Goal: Information Seeking & Learning: Check status

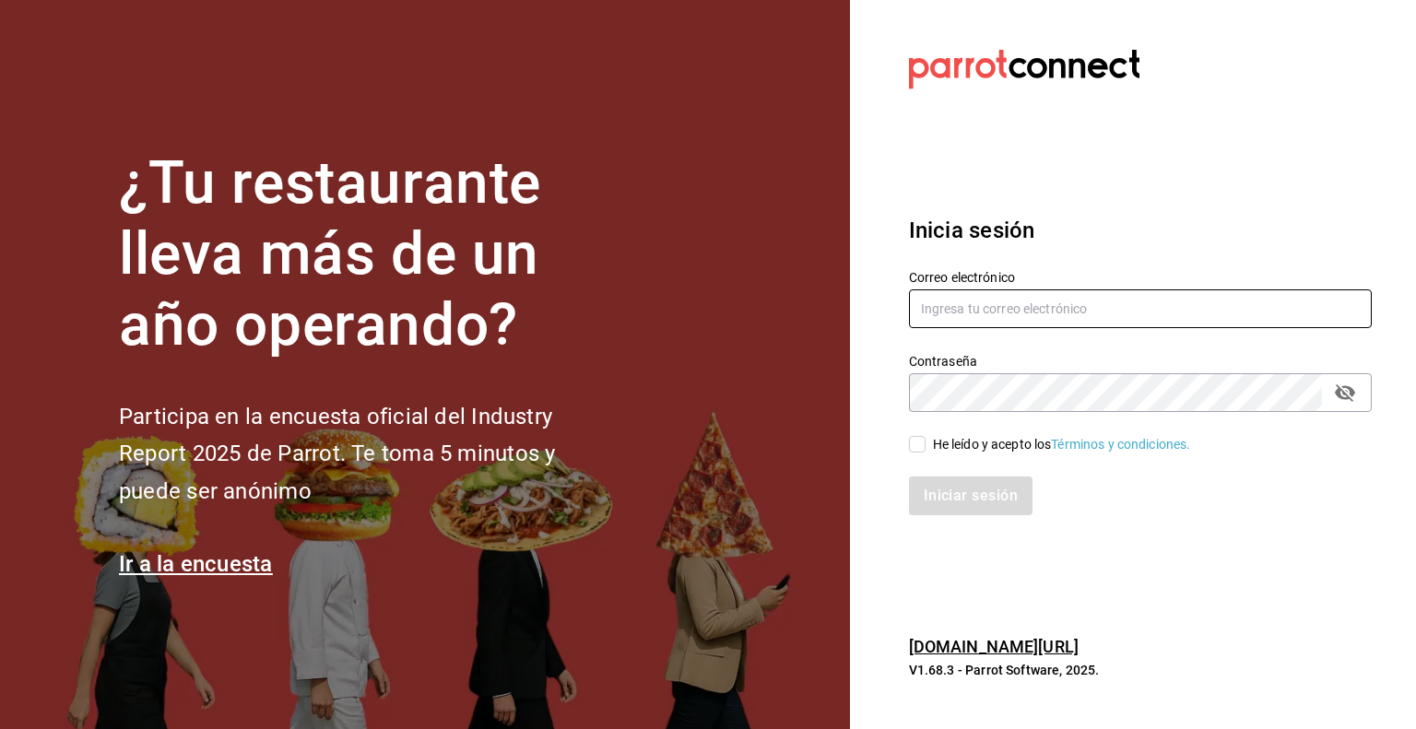
click at [1048, 320] on input "text" at bounding box center [1140, 309] width 463 height 39
type input "rafaed021@gmail.com"
click at [942, 438] on div "He leído y acepto los Términos y condiciones." at bounding box center [1062, 444] width 258 height 19
click at [926, 438] on input "He leído y acepto los Términos y condiciones." at bounding box center [917, 444] width 17 height 17
checkbox input "true"
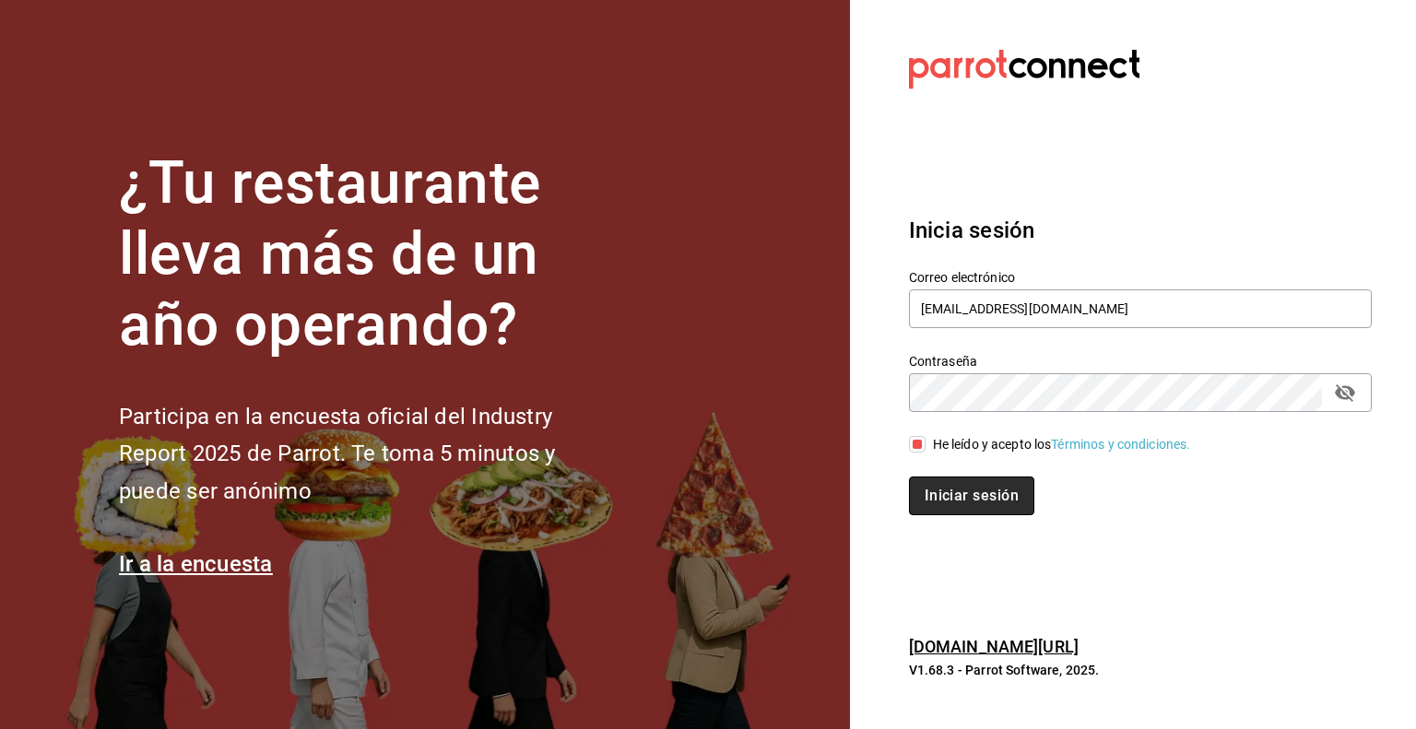
click at [948, 501] on button "Iniciar sesión" at bounding box center [971, 496] width 125 height 39
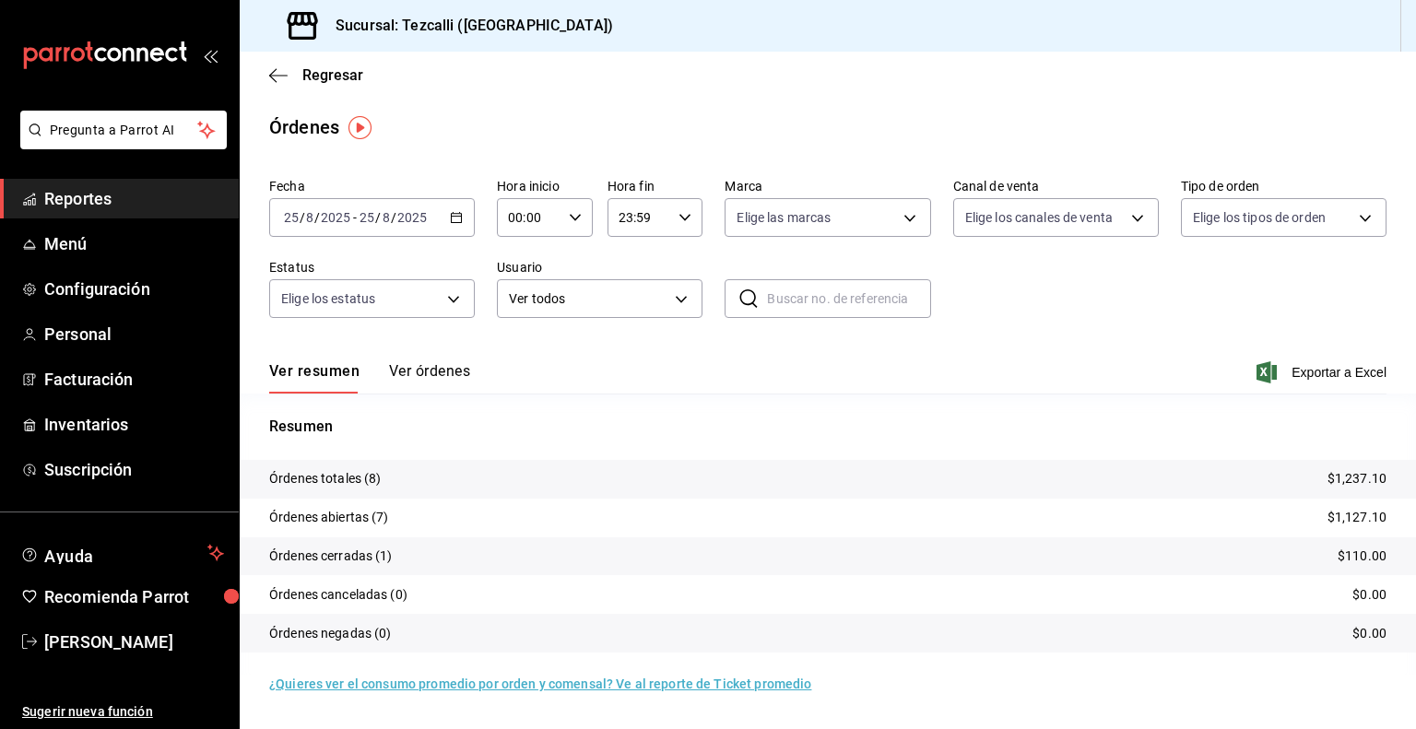
click at [566, 376] on div "Ver resumen Ver órdenes Exportar a Excel" at bounding box center [828, 366] width 1118 height 53
click at [415, 372] on button "Ver órdenes" at bounding box center [429, 377] width 81 height 31
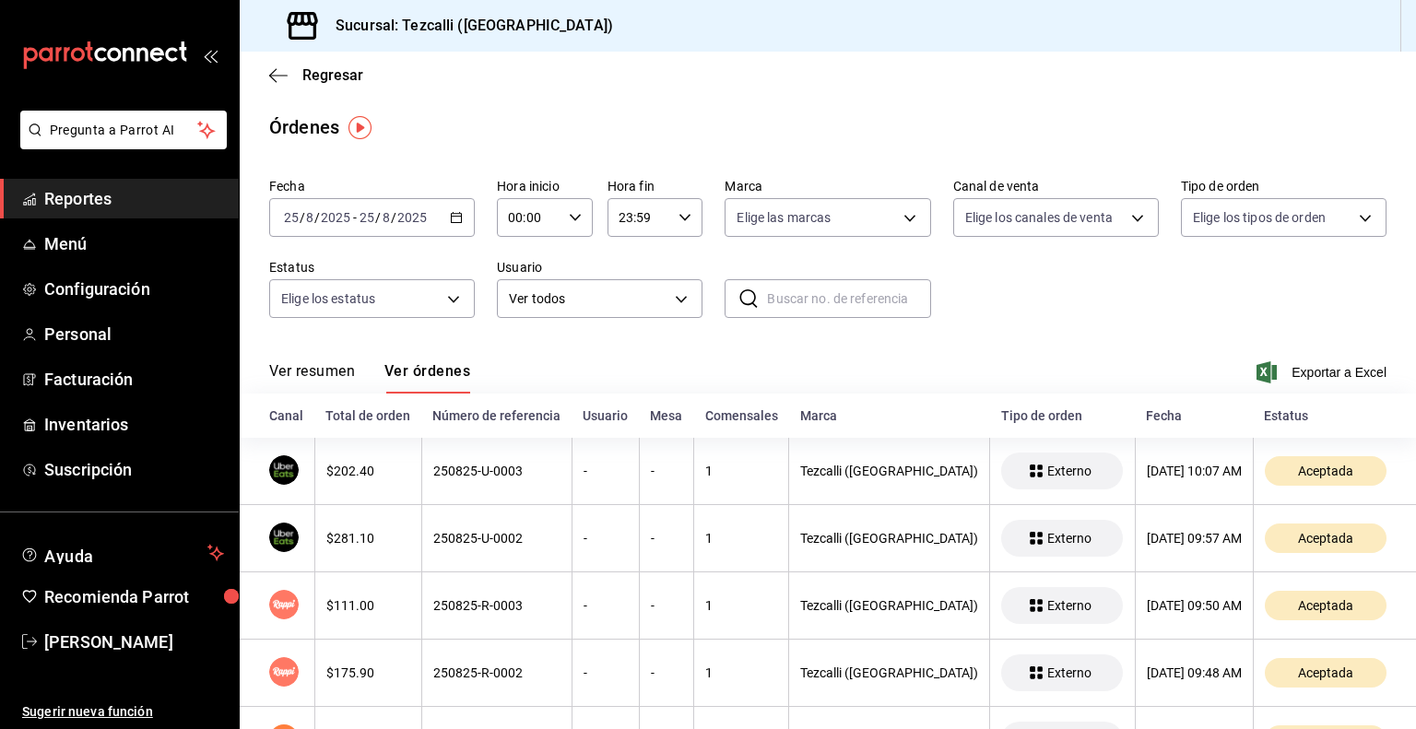
click at [326, 373] on button "Ver resumen" at bounding box center [312, 377] width 86 height 31
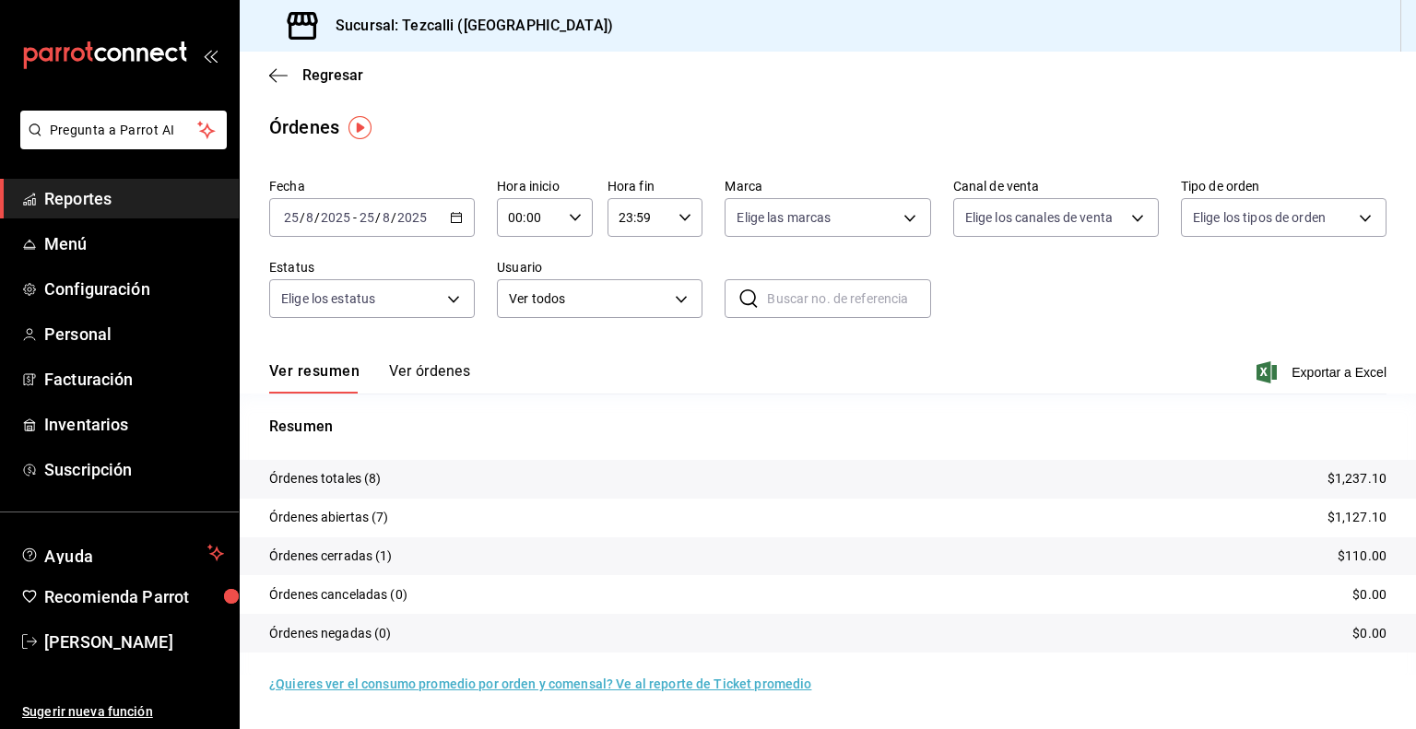
click at [179, 187] on span "Reportes" at bounding box center [134, 198] width 180 height 25
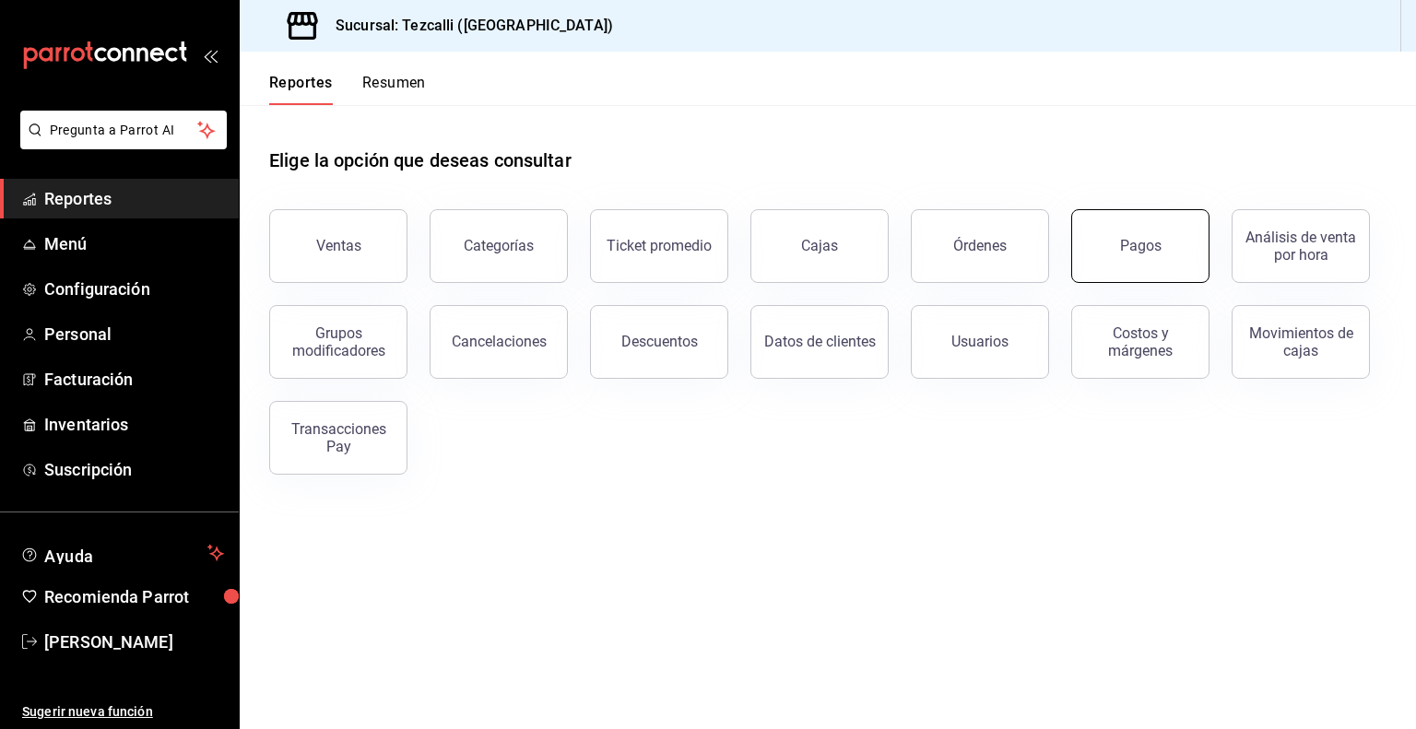
click at [1136, 245] on div "Pagos" at bounding box center [1140, 246] width 41 height 18
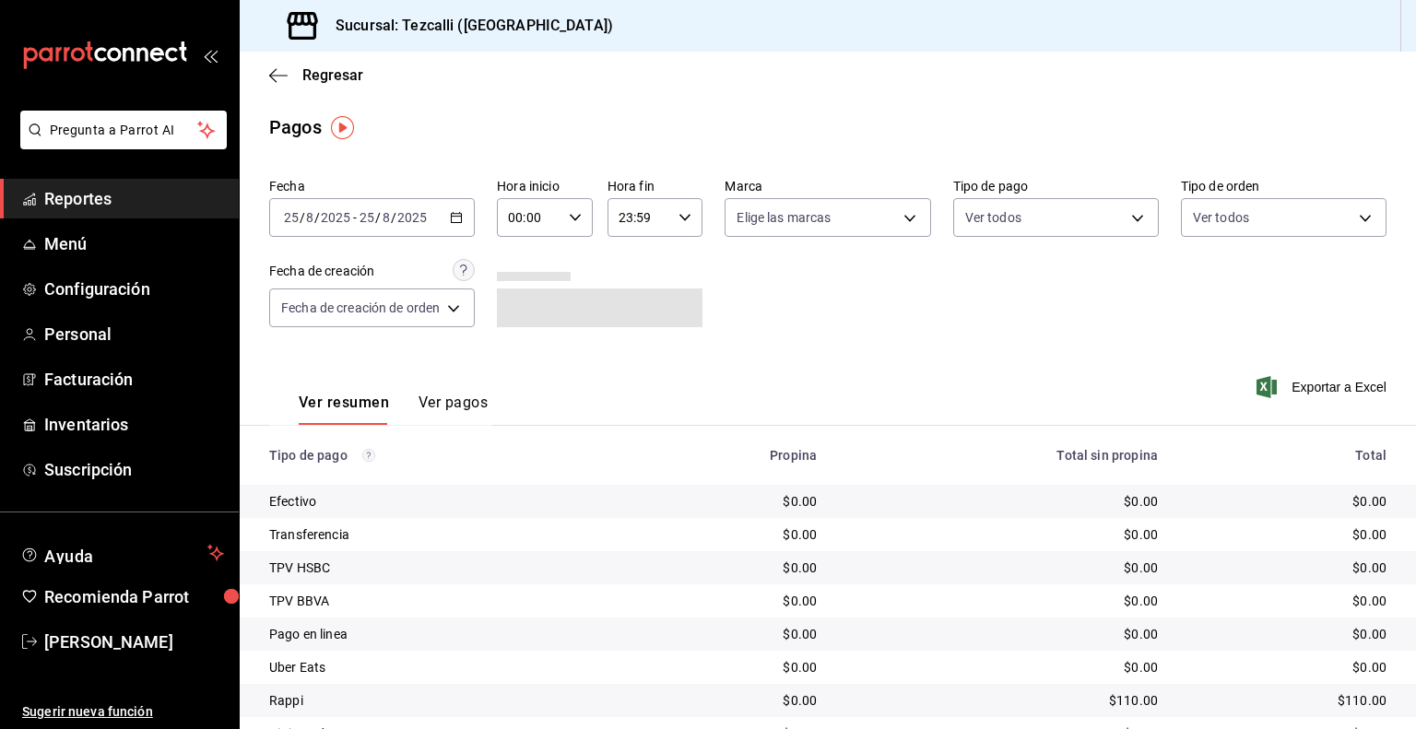
click at [418, 213] on input "2025" at bounding box center [412, 217] width 31 height 15
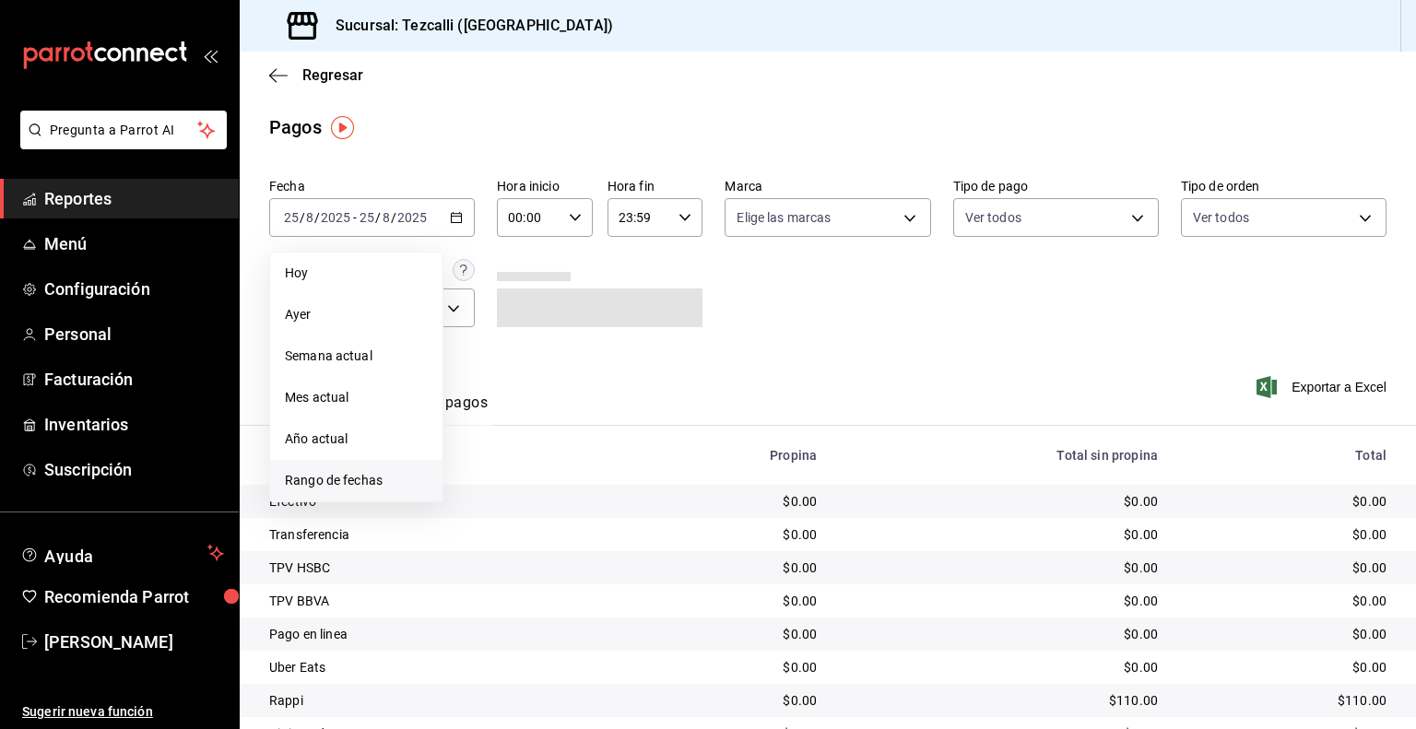
click at [382, 492] on li "Rango de fechas" at bounding box center [356, 480] width 172 height 41
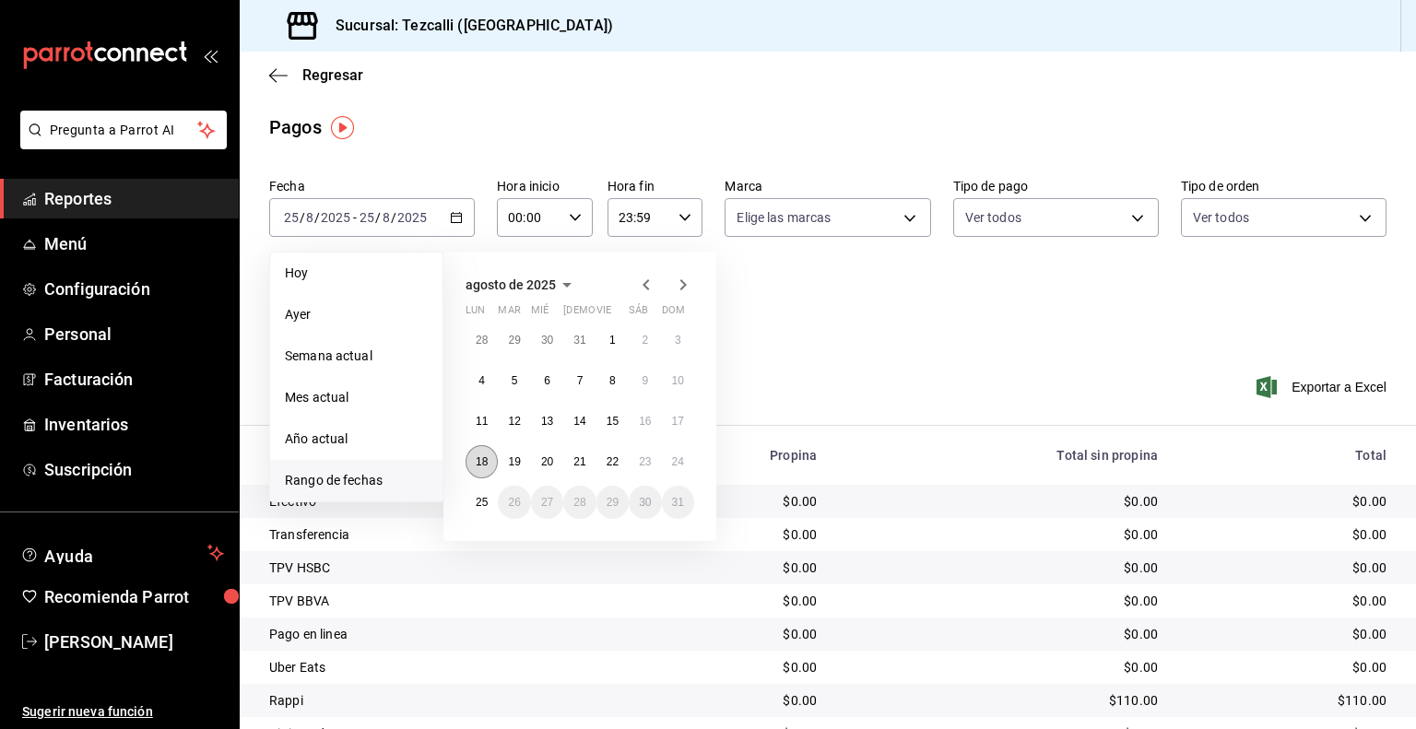
click at [483, 463] on abbr "18" at bounding box center [482, 462] width 12 height 13
click at [683, 460] on abbr "24" at bounding box center [678, 462] width 12 height 13
click at [481, 457] on abbr "18" at bounding box center [482, 462] width 12 height 13
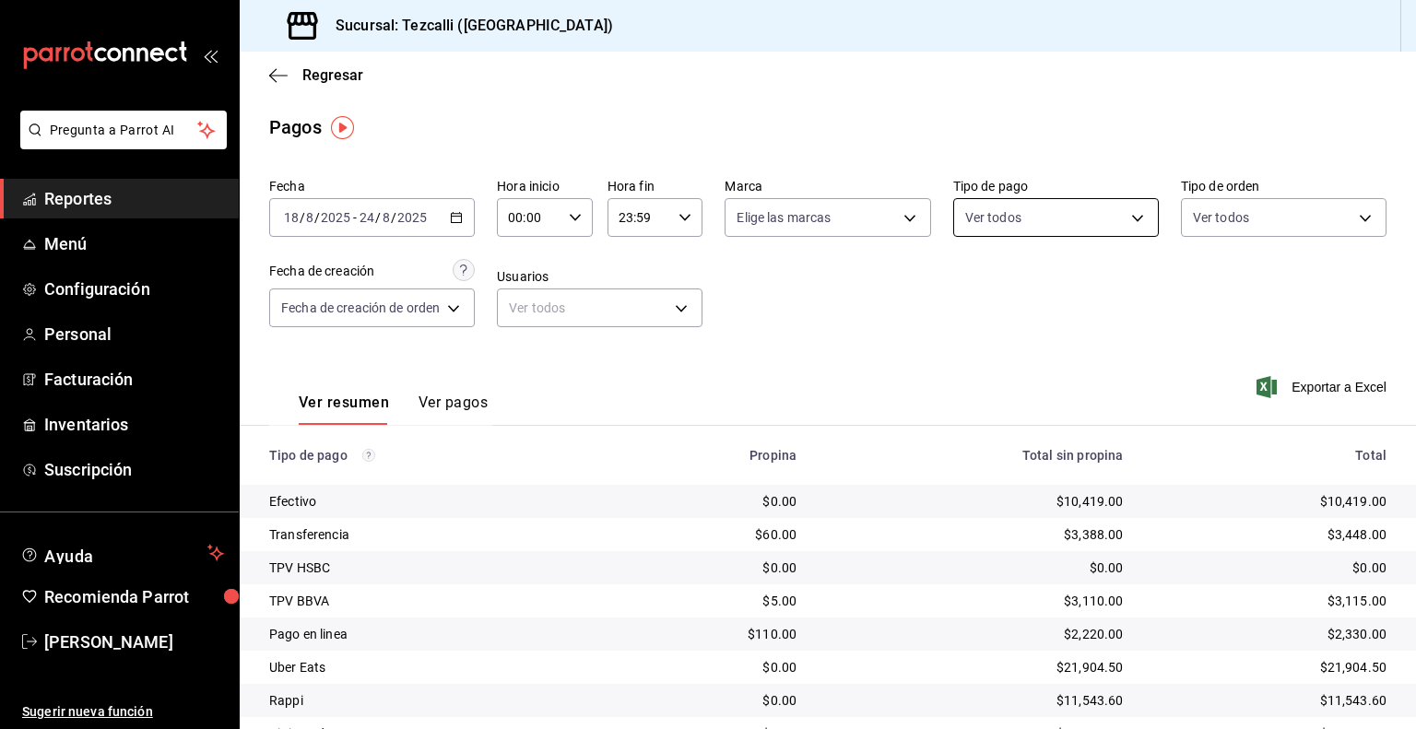
click at [1095, 228] on body "Pregunta a Parrot AI Reportes Menú Configuración Personal Facturación Inventari…" at bounding box center [708, 364] width 1416 height 729
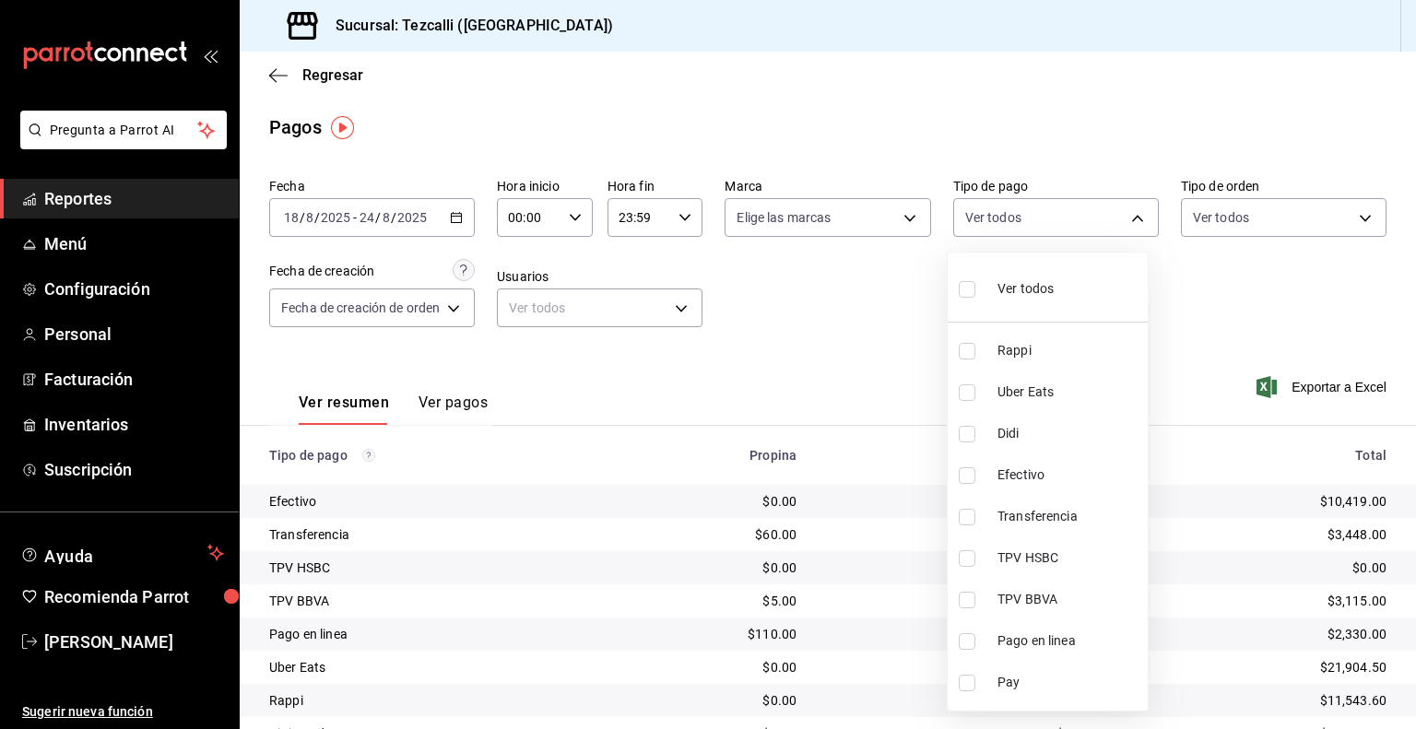
click at [1270, 195] on div at bounding box center [708, 364] width 1416 height 729
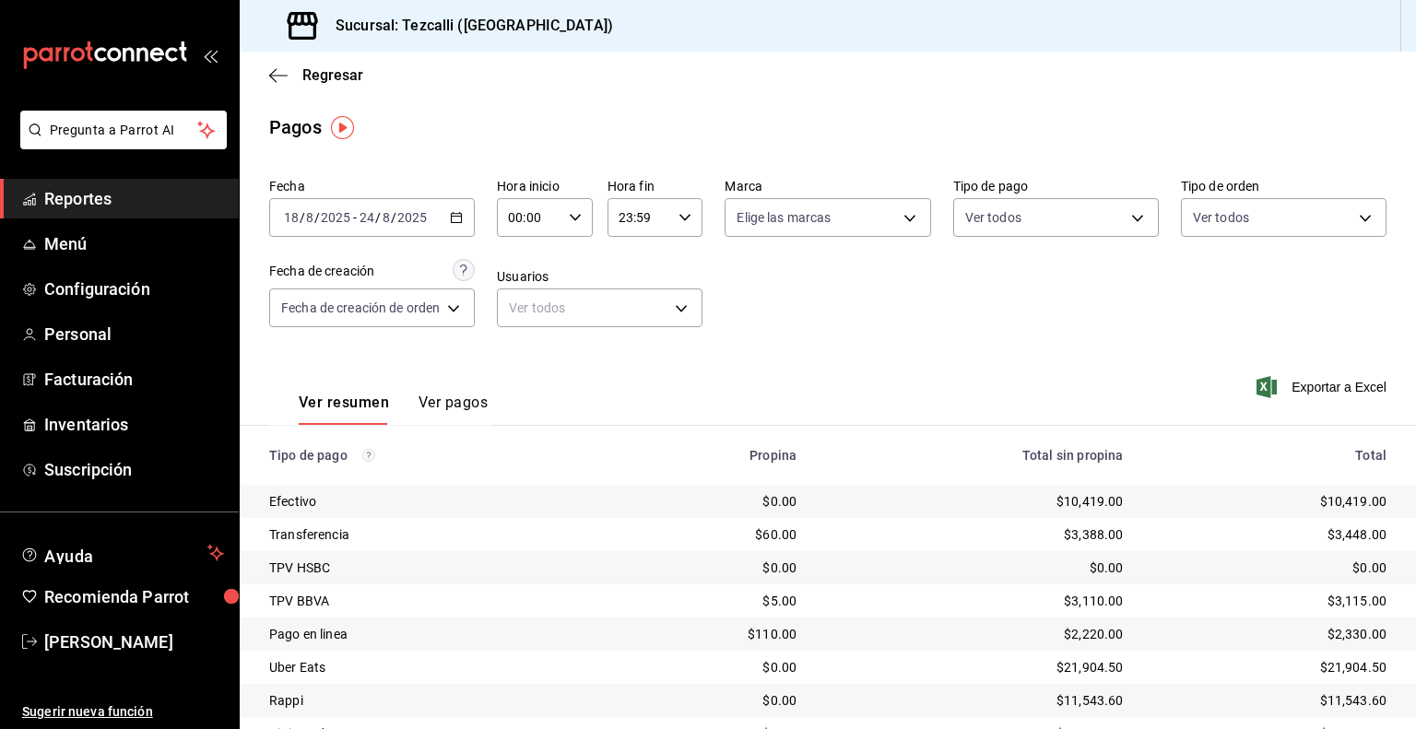
click at [1269, 195] on div "Ver todos" at bounding box center [1284, 214] width 206 height 46
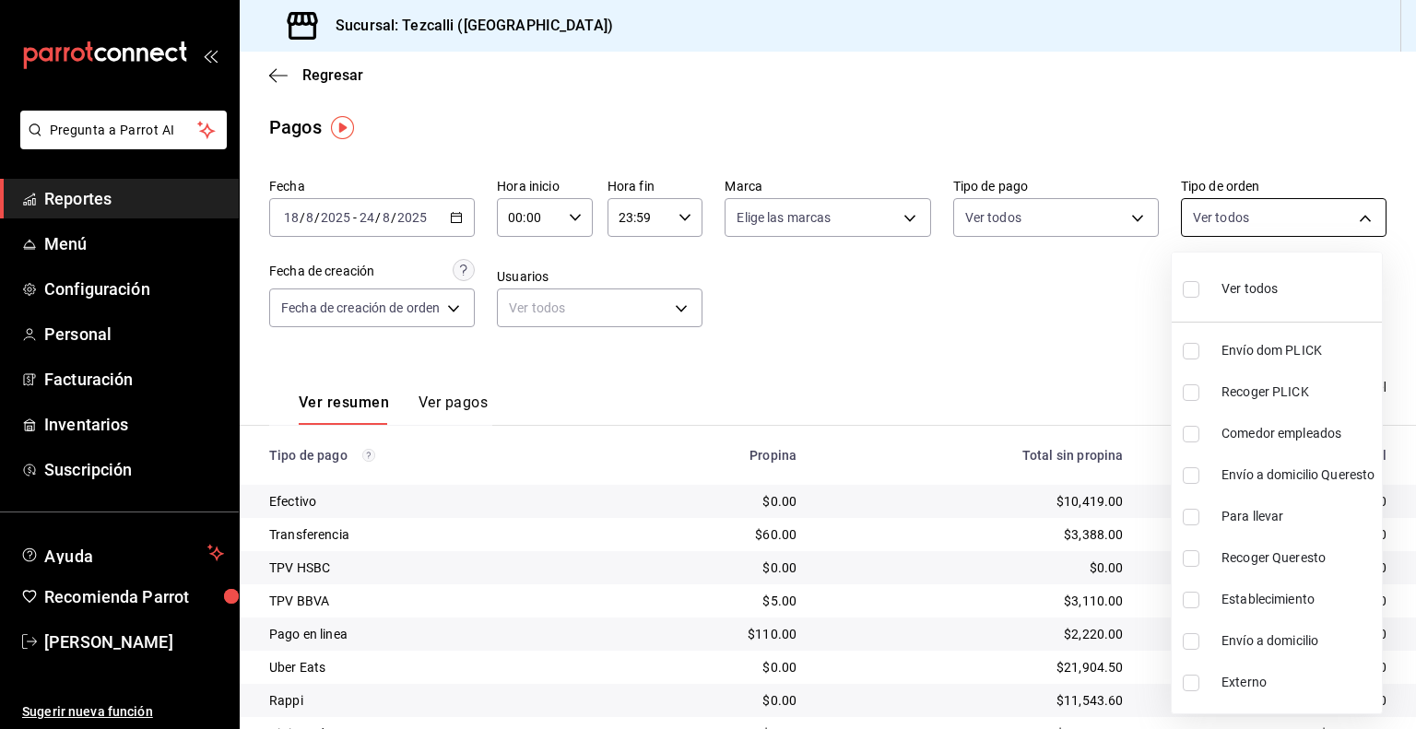
click at [1258, 213] on body "Pregunta a Parrot AI Reportes Menú Configuración Personal Facturación Inventari…" at bounding box center [708, 364] width 1416 height 729
click at [1254, 309] on li "Ver todos" at bounding box center [1277, 287] width 210 height 54
type input "d2592e8d-4edd-4161-a95e-4339205dd099,49f02905-787d-4136-95a9-85022fcdb814,3f5d8…"
checkbox input "true"
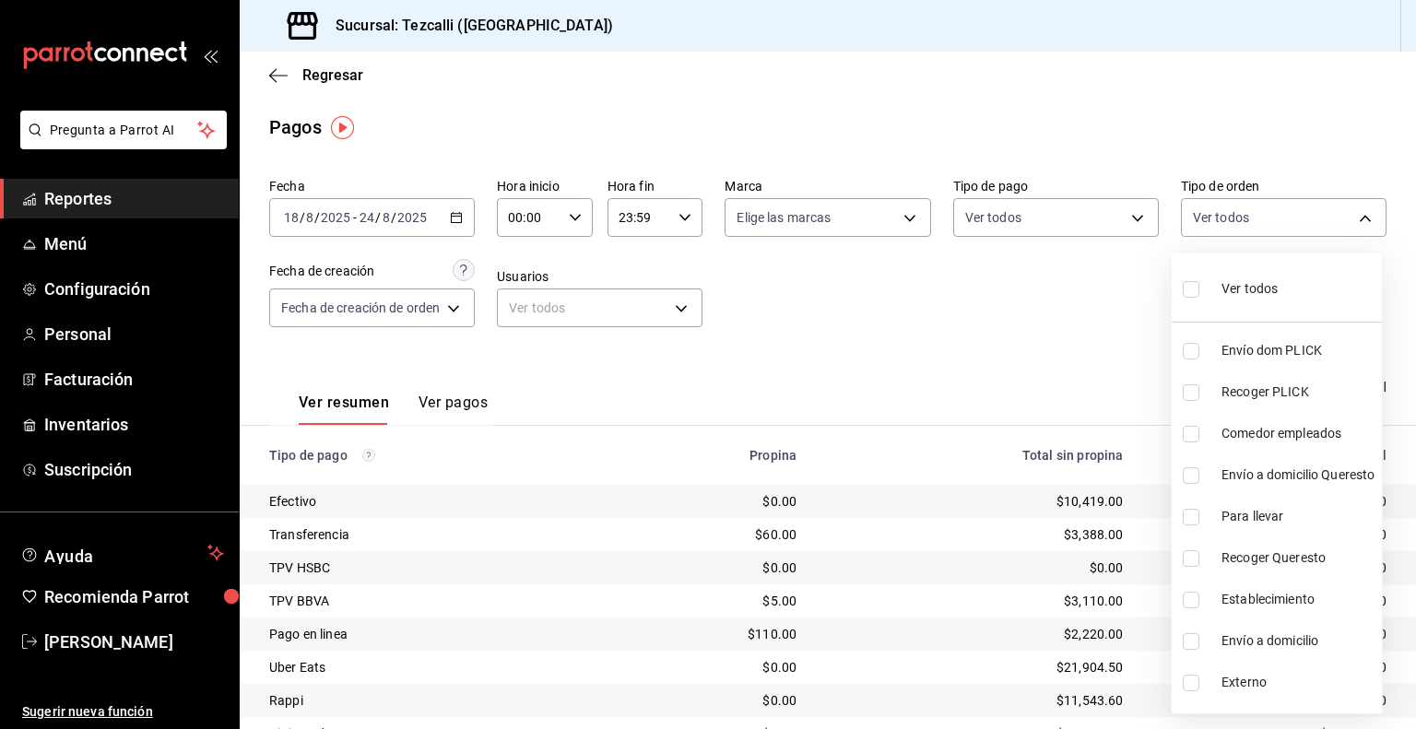
checkbox input "true"
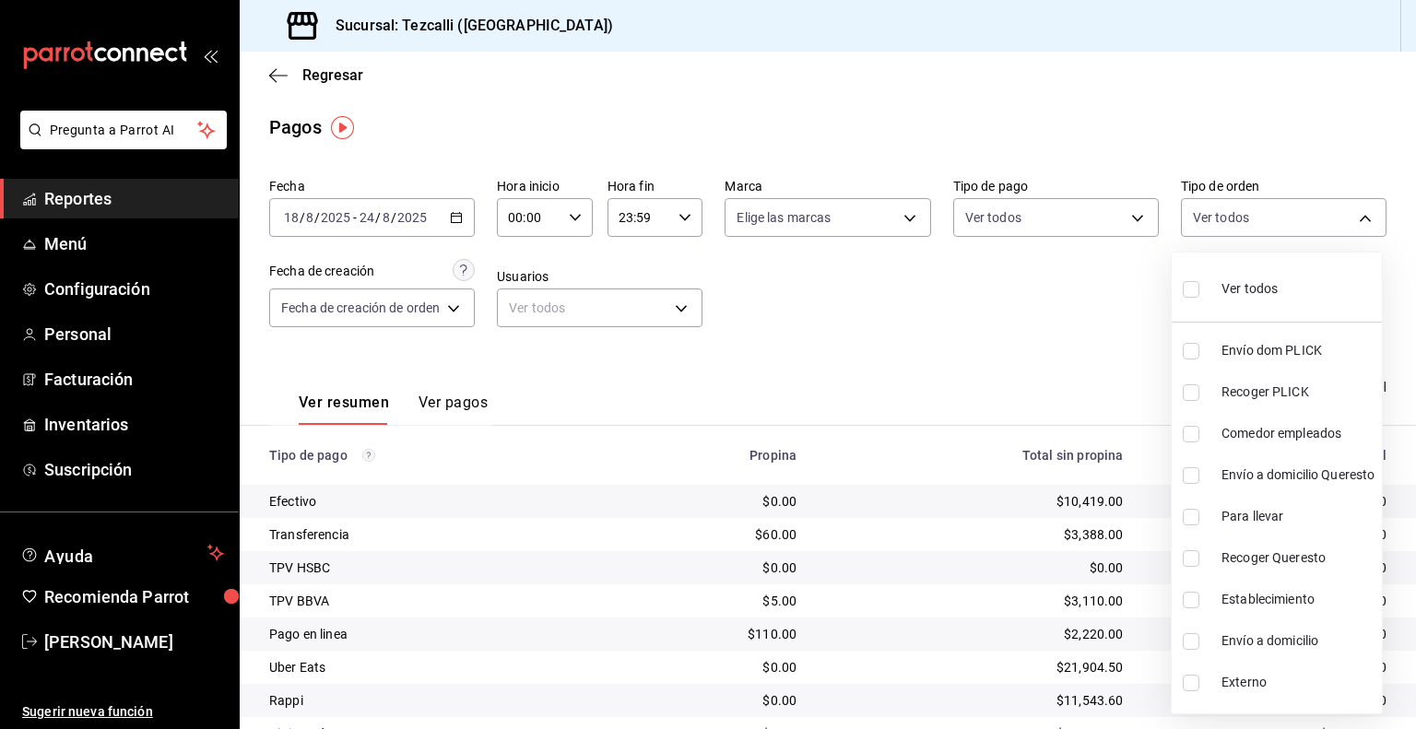
checkbox input "true"
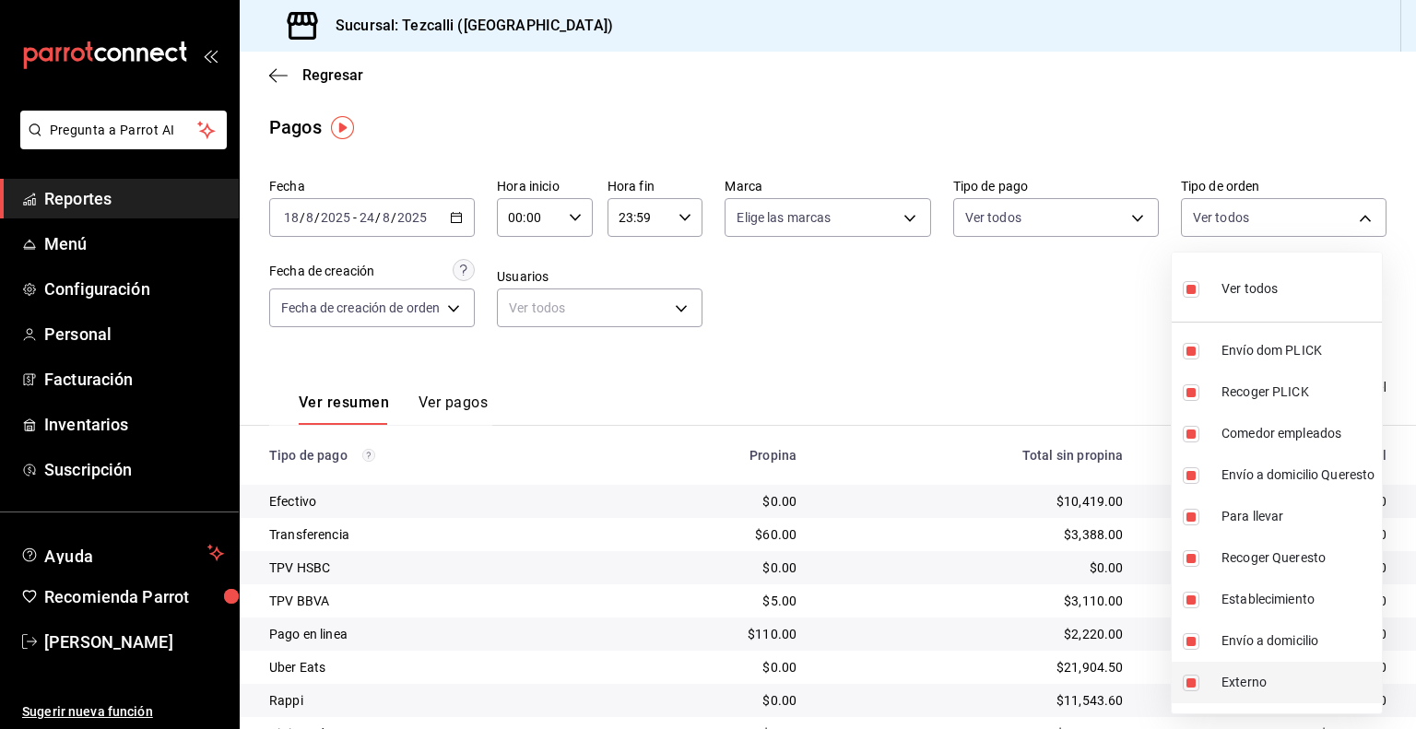
click at [1222, 678] on span "Externo" at bounding box center [1298, 682] width 153 height 19
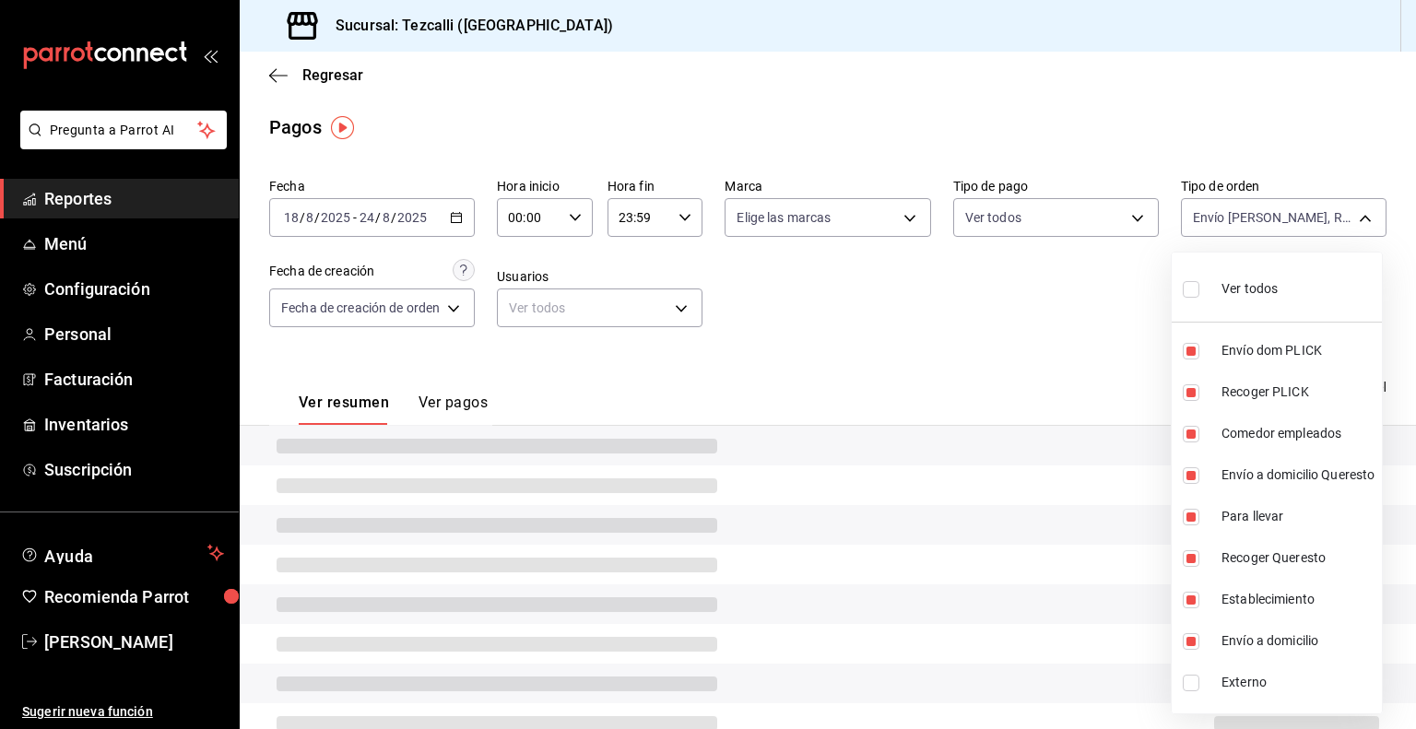
type input "d2592e8d-4edd-4161-a95e-4339205dd099,49f02905-787d-4136-95a9-85022fcdb814,3f5d8…"
checkbox input "false"
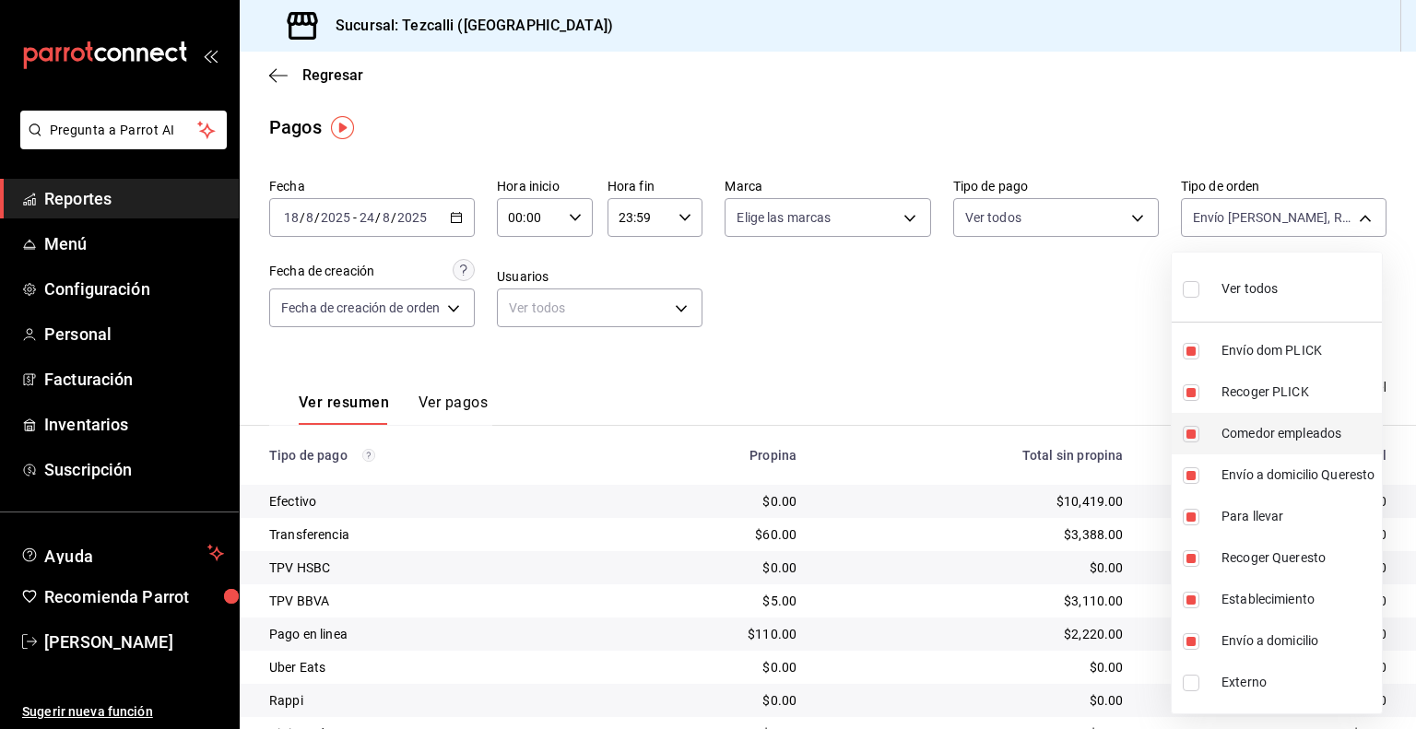
click at [1309, 426] on span "Comedor empleados" at bounding box center [1298, 433] width 153 height 19
type input "d2592e8d-4edd-4161-a95e-4339205dd099,49f02905-787d-4136-95a9-85022fcdb814,ca62b…"
checkbox input "false"
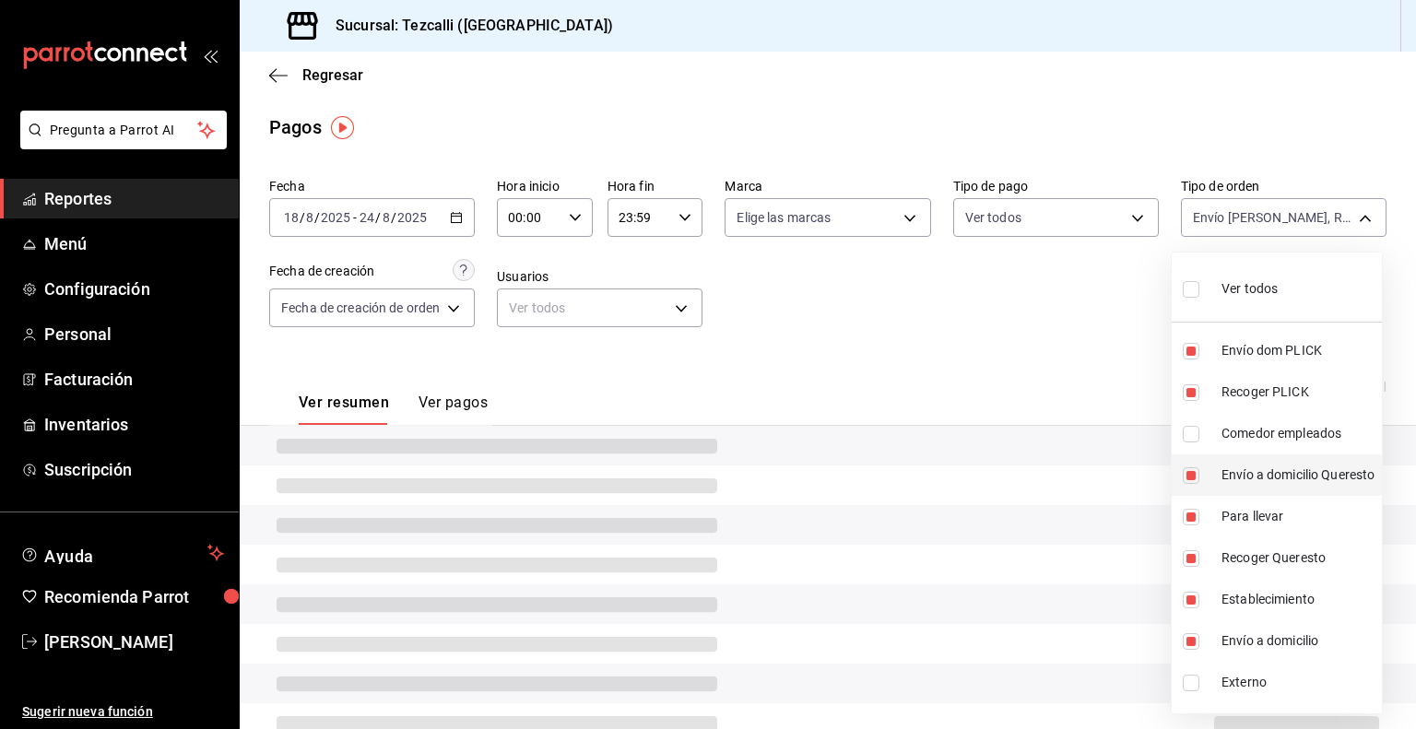
click at [1284, 482] on span "Envío a domicilio Queresto" at bounding box center [1298, 475] width 153 height 19
type input "d2592e8d-4edd-4161-a95e-4339205dd099,49f02905-787d-4136-95a9-85022fcdb814,53ce0…"
checkbox input "false"
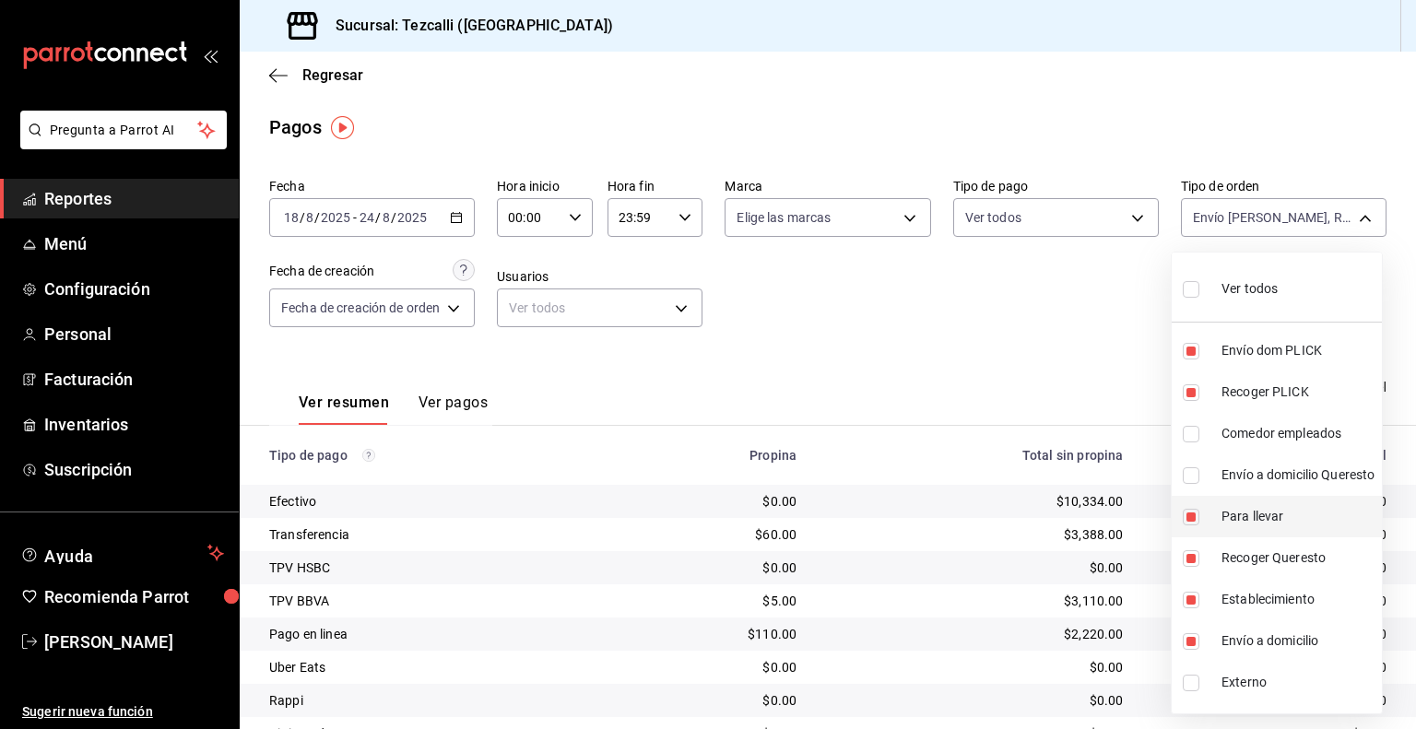
click at [1276, 529] on li "Para llevar" at bounding box center [1277, 516] width 210 height 41
type input "d2592e8d-4edd-4161-a95e-4339205dd099,49f02905-787d-4136-95a9-85022fcdb814,e4d4e…"
checkbox input "false"
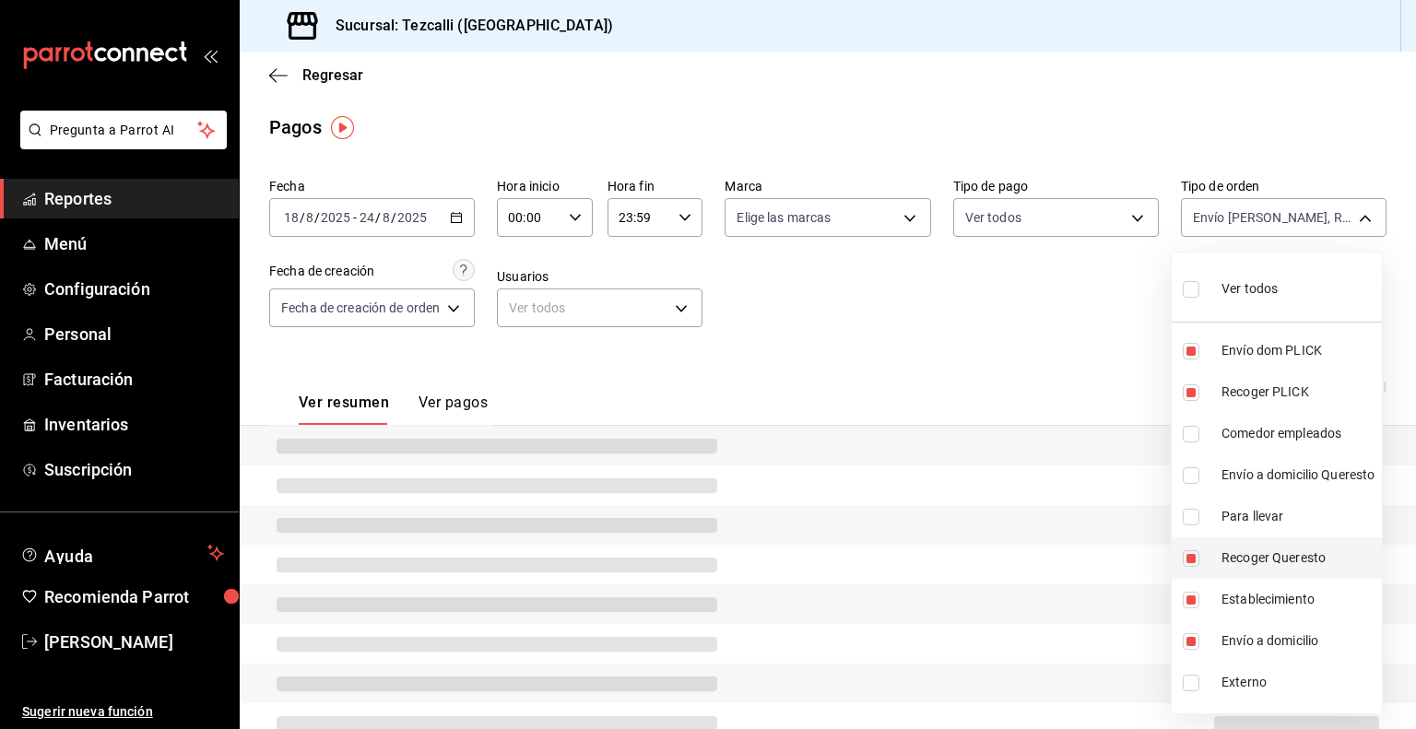
click at [1273, 547] on li "Recoger Queresto" at bounding box center [1277, 558] width 210 height 41
type input "d2592e8d-4edd-4161-a95e-4339205dd099,49f02905-787d-4136-95a9-85022fcdb814,e7fb1…"
checkbox input "false"
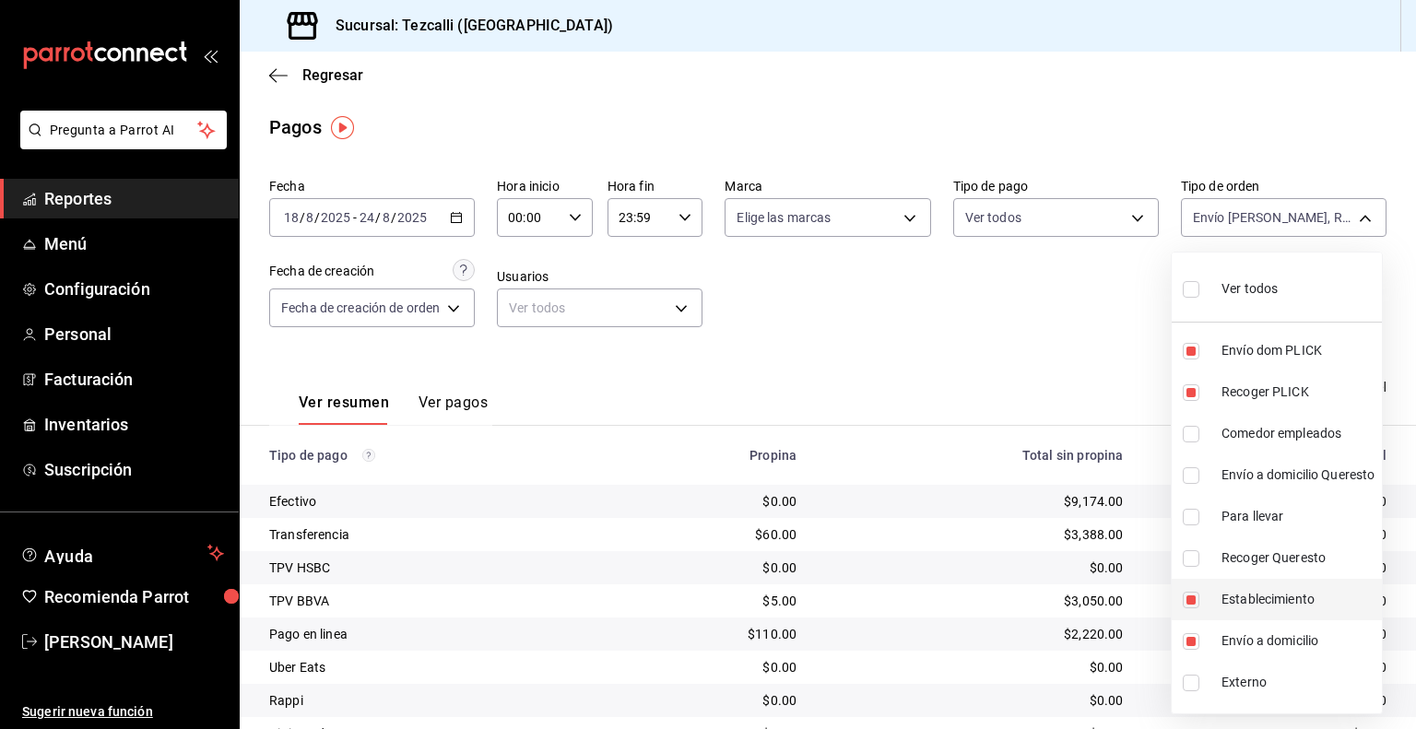
click at [1262, 590] on span "Establecimiento" at bounding box center [1298, 599] width 153 height 19
type input "d2592e8d-4edd-4161-a95e-4339205dd099,49f02905-787d-4136-95a9-85022fcdb814,8901d…"
checkbox input "false"
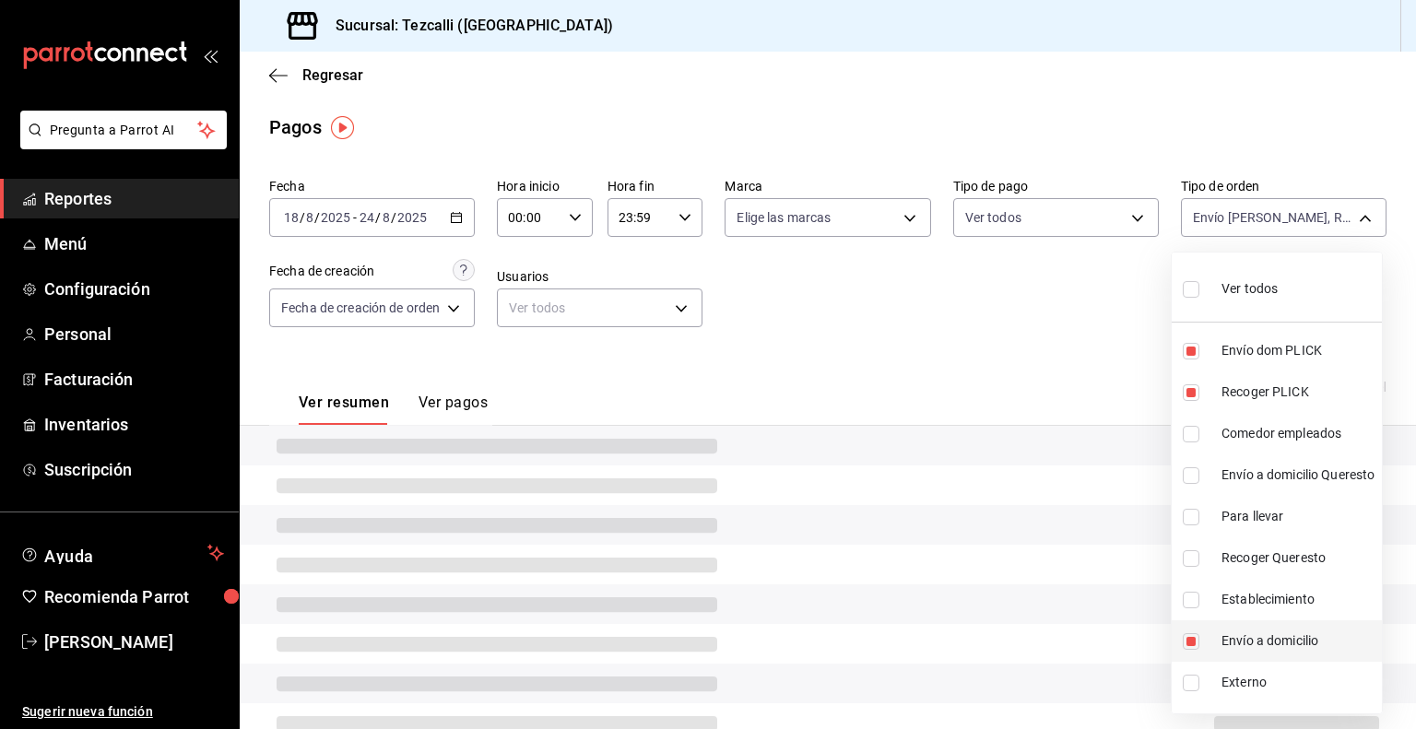
click at [1262, 628] on li "Envío a domicilio" at bounding box center [1277, 641] width 210 height 41
type input "d2592e8d-4edd-4161-a95e-4339205dd099,49f02905-787d-4136-95a9-85022fcdb814,069fe…"
checkbox input "false"
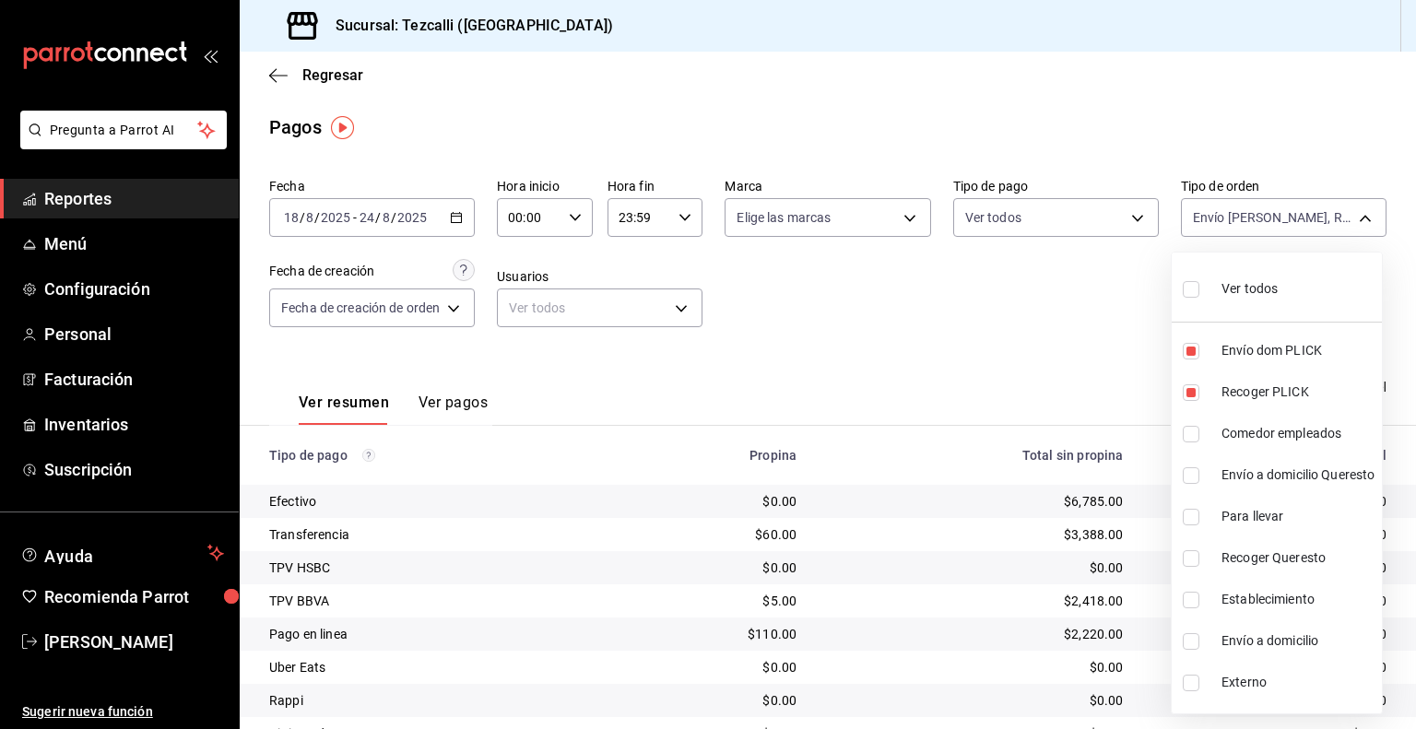
click at [839, 390] on div at bounding box center [708, 364] width 1416 height 729
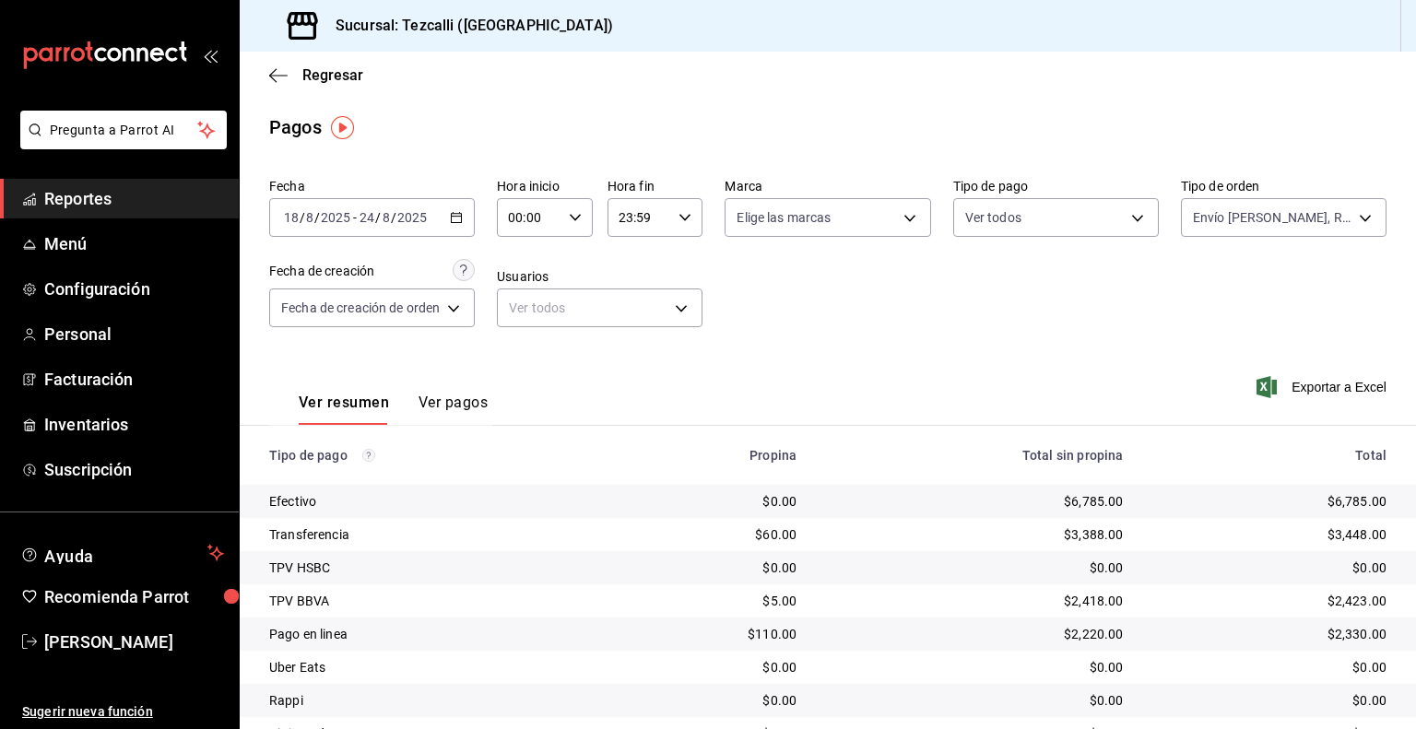
click at [432, 216] on div "[DATE] [DATE] - [DATE] [DATE]" at bounding box center [372, 217] width 206 height 39
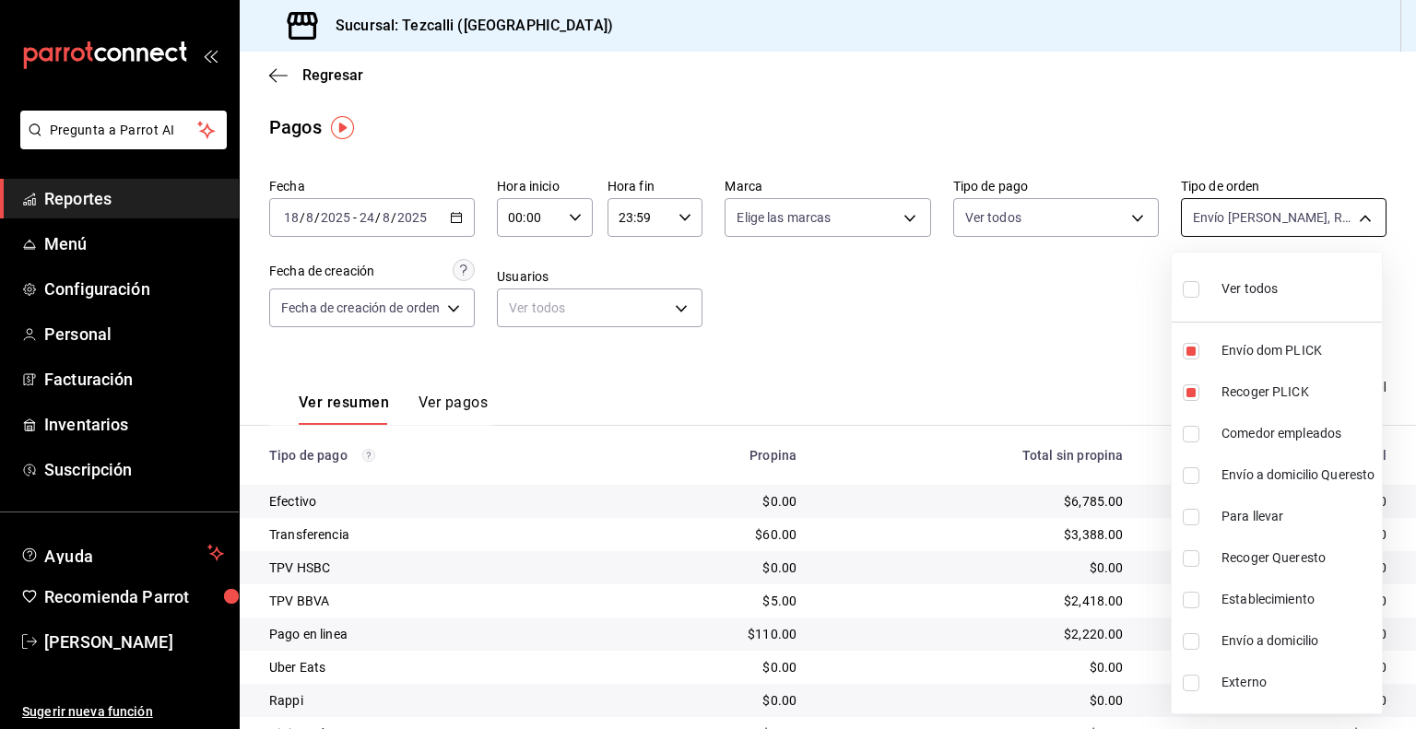
click at [1328, 207] on body "Pregunta a Parrot AI Reportes Menú Configuración Personal Facturación Inventari…" at bounding box center [708, 364] width 1416 height 729
click at [1282, 651] on li "Envío a domicilio" at bounding box center [1277, 641] width 210 height 41
type input "d2592e8d-4edd-4161-a95e-4339205dd099,49f02905-787d-4136-95a9-85022fcdb814,069fe…"
checkbox input "true"
click at [1279, 610] on li "Establecimiento" at bounding box center [1277, 599] width 210 height 41
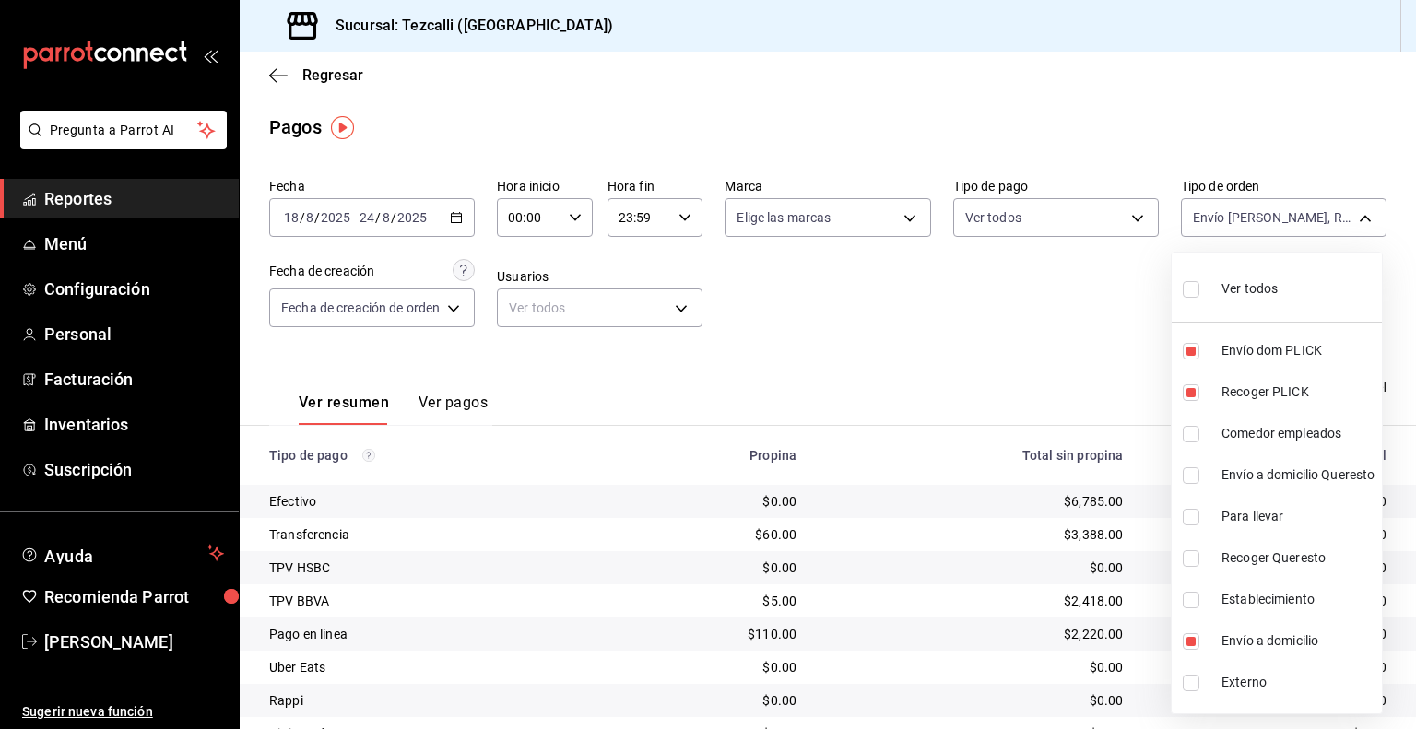
type input "d2592e8d-4edd-4161-a95e-4339205dd099,49f02905-787d-4136-95a9-85022fcdb814,069fe…"
checkbox input "true"
click at [1289, 558] on span "Recoger Queresto" at bounding box center [1298, 558] width 153 height 19
type input "d2592e8d-4edd-4161-a95e-4339205dd099,49f02905-787d-4136-95a9-85022fcdb814,069fe…"
checkbox input "true"
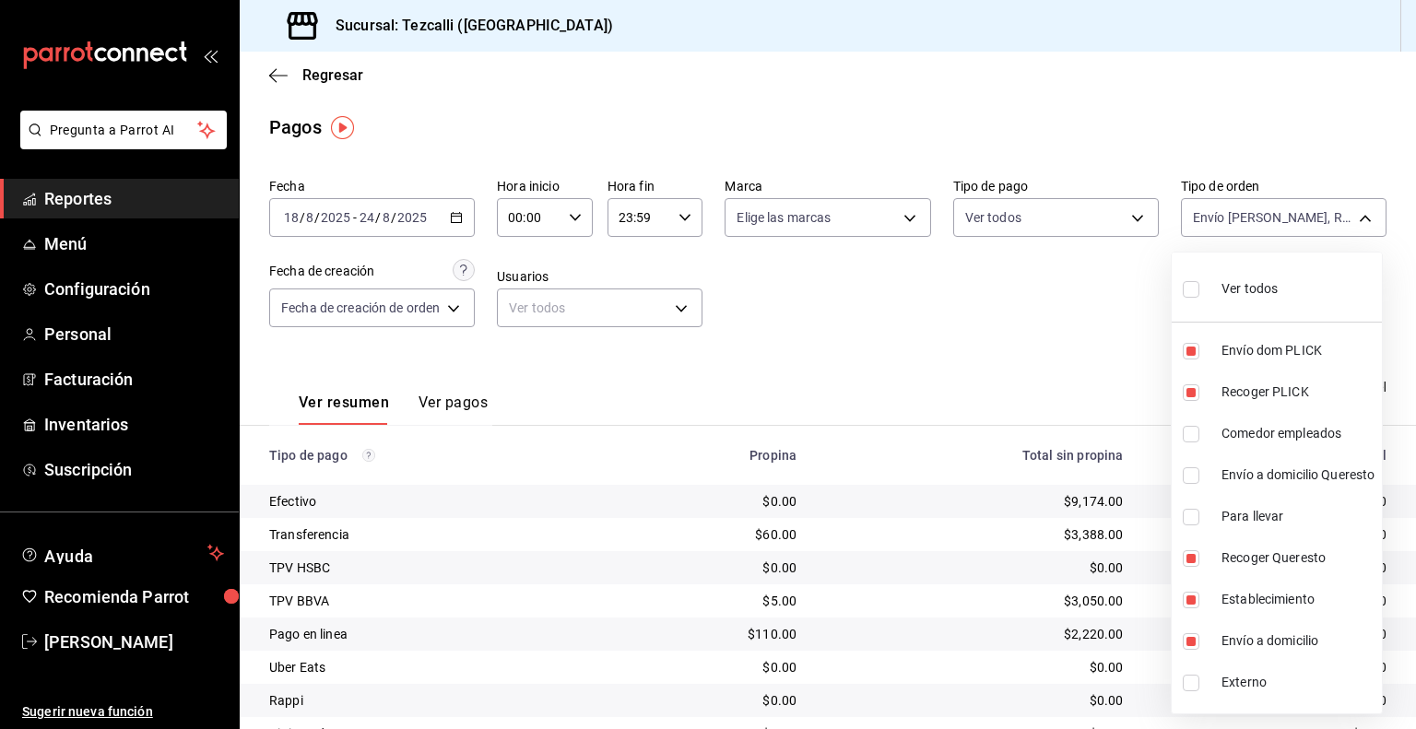
click at [1272, 515] on span "Para llevar" at bounding box center [1298, 516] width 153 height 19
type input "d2592e8d-4edd-4161-a95e-4339205dd099,49f02905-787d-4136-95a9-85022fcdb814,069fe…"
checkbox input "true"
click at [1271, 474] on span "Envío a domicilio Queresto" at bounding box center [1298, 475] width 153 height 19
type input "d2592e8d-4edd-4161-a95e-4339205dd099,49f02905-787d-4136-95a9-85022fcdb814,069fe…"
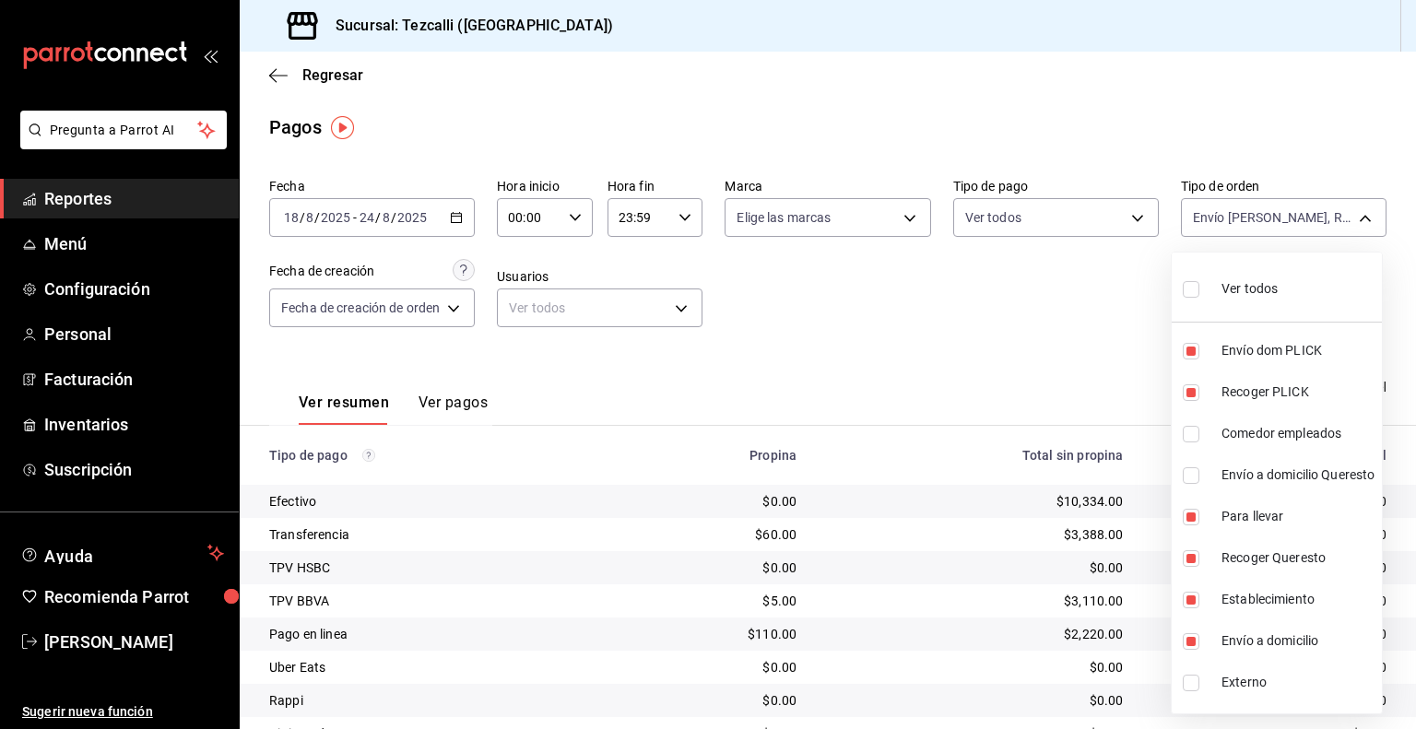
checkbox input "true"
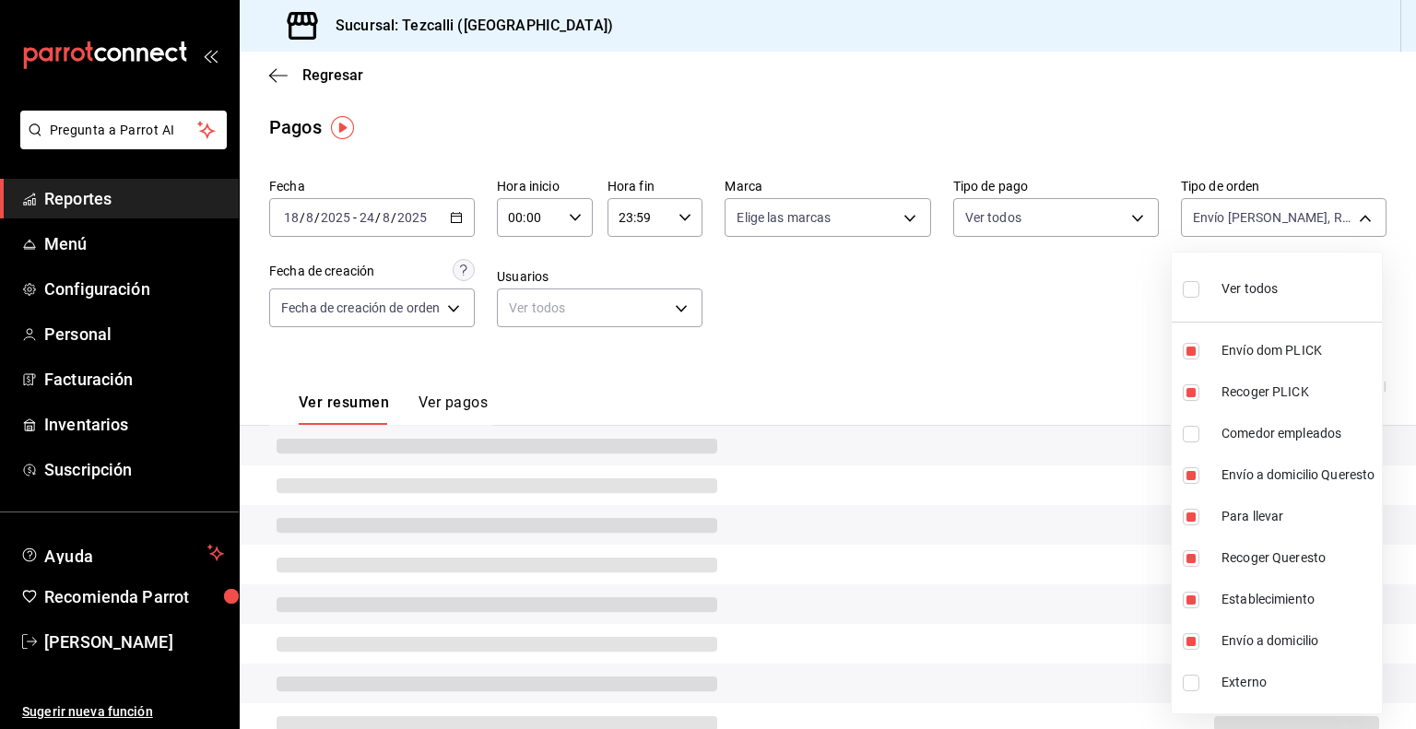
click at [1262, 427] on span "Comedor empleados" at bounding box center [1298, 433] width 153 height 19
type input "d2592e8d-4edd-4161-a95e-4339205dd099,49f02905-787d-4136-95a9-85022fcdb814,069fe…"
checkbox input "true"
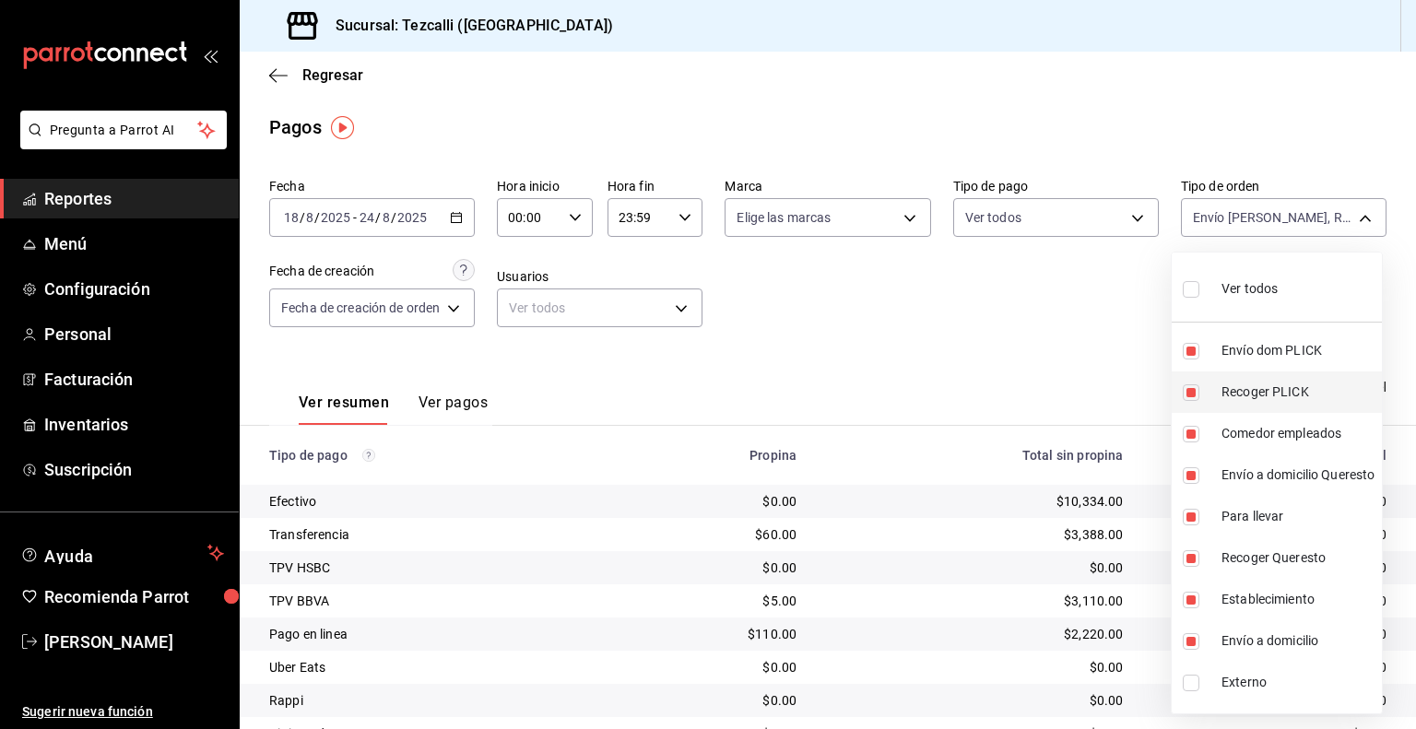
click at [1256, 378] on li "Recoger PLICK" at bounding box center [1277, 392] width 210 height 41
type input "d2592e8d-4edd-4161-a95e-4339205dd099,069fe109-0448-4a4a-b32d-bb8615b3eaeb,1e484…"
checkbox input "false"
click at [1256, 359] on span "Envío dom PLICK" at bounding box center [1298, 350] width 153 height 19
type input "069fe109-0448-4a4a-b32d-bb8615b3eaeb,1e484e32-69f3-458e-9edb-ccb78b25e5f6,8901d…"
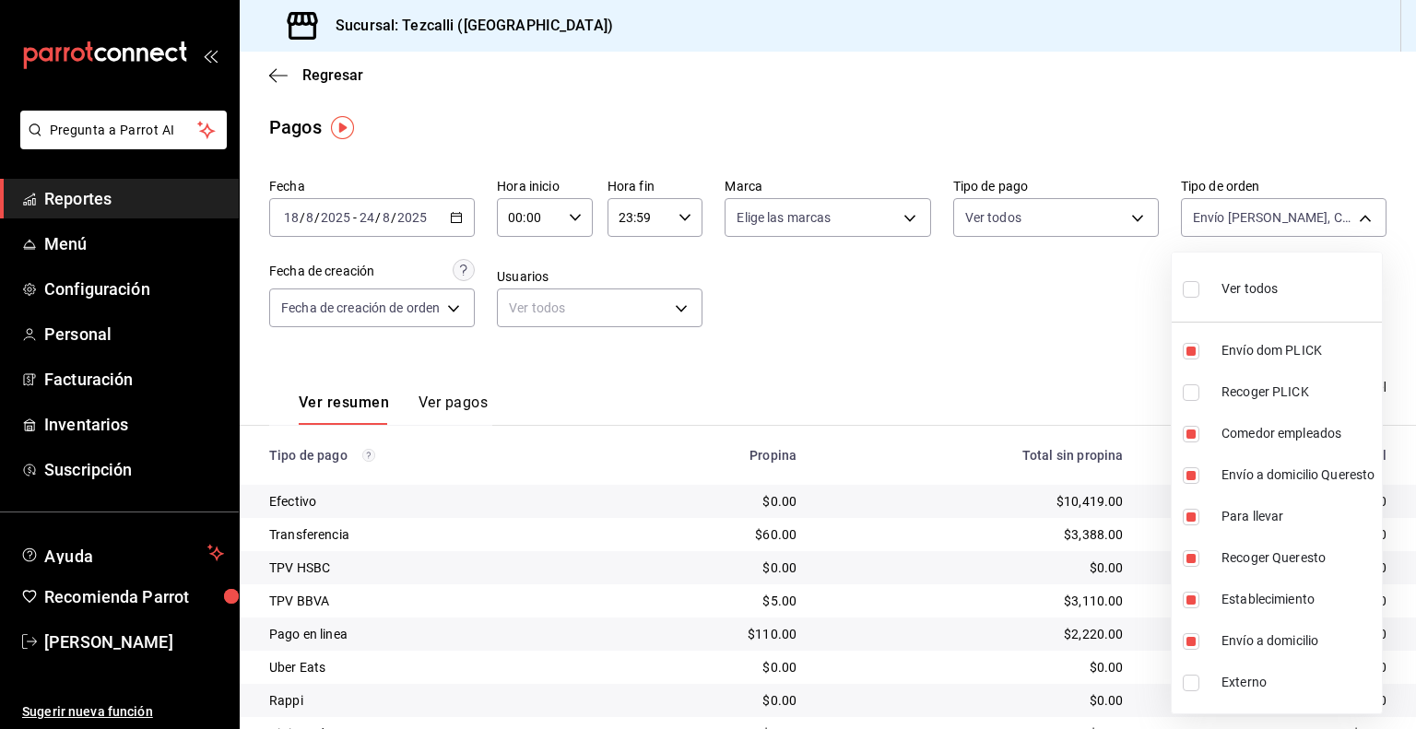
checkbox input "false"
click at [1029, 315] on div at bounding box center [708, 364] width 1416 height 729
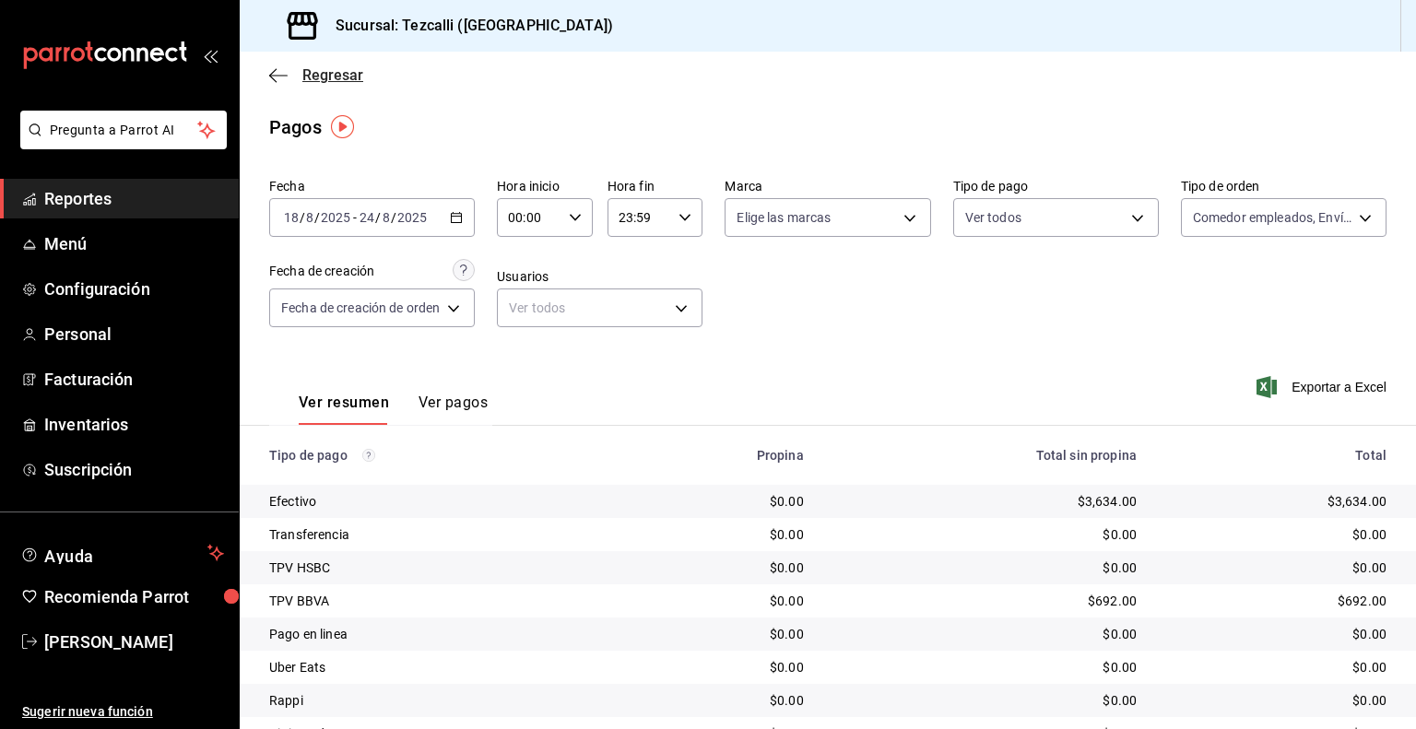
click at [302, 79] on span "Regresar" at bounding box center [332, 75] width 61 height 18
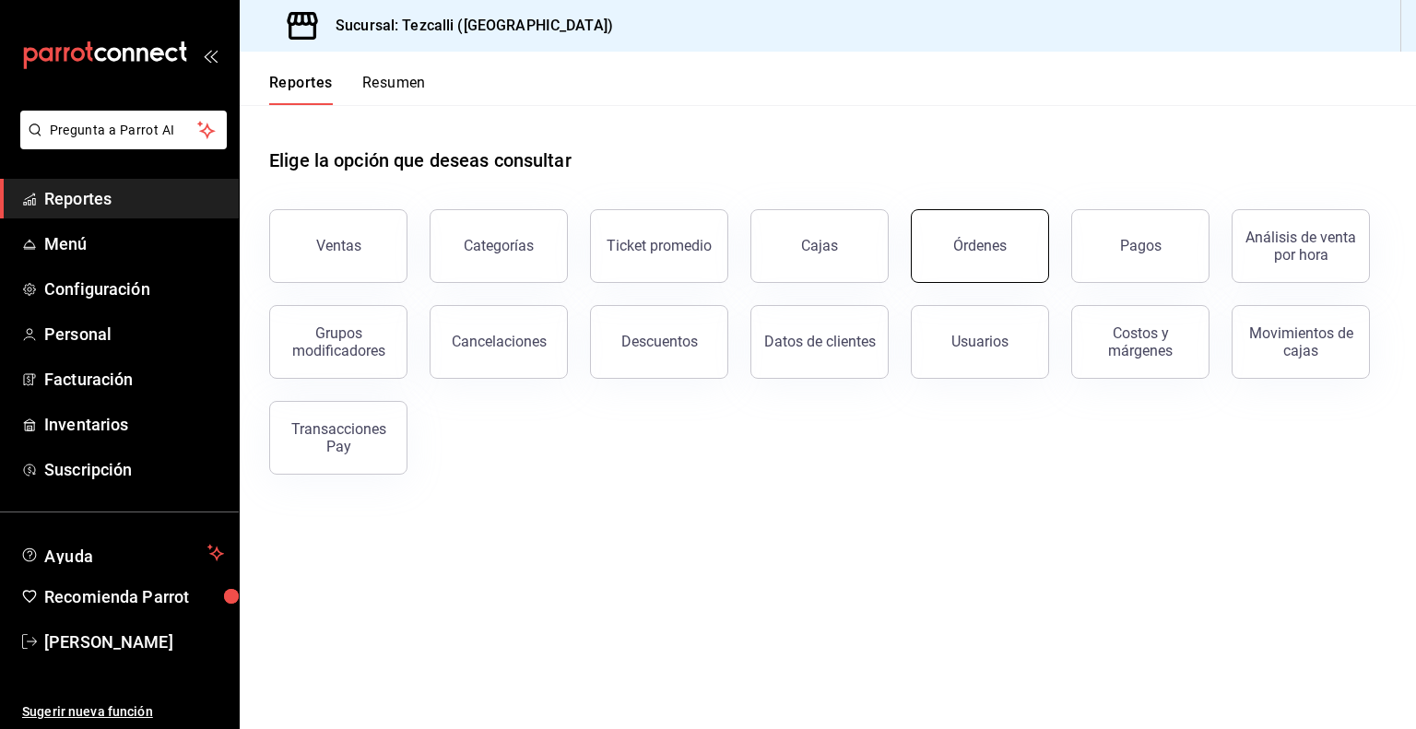
click at [1037, 258] on button "Órdenes" at bounding box center [980, 246] width 138 height 74
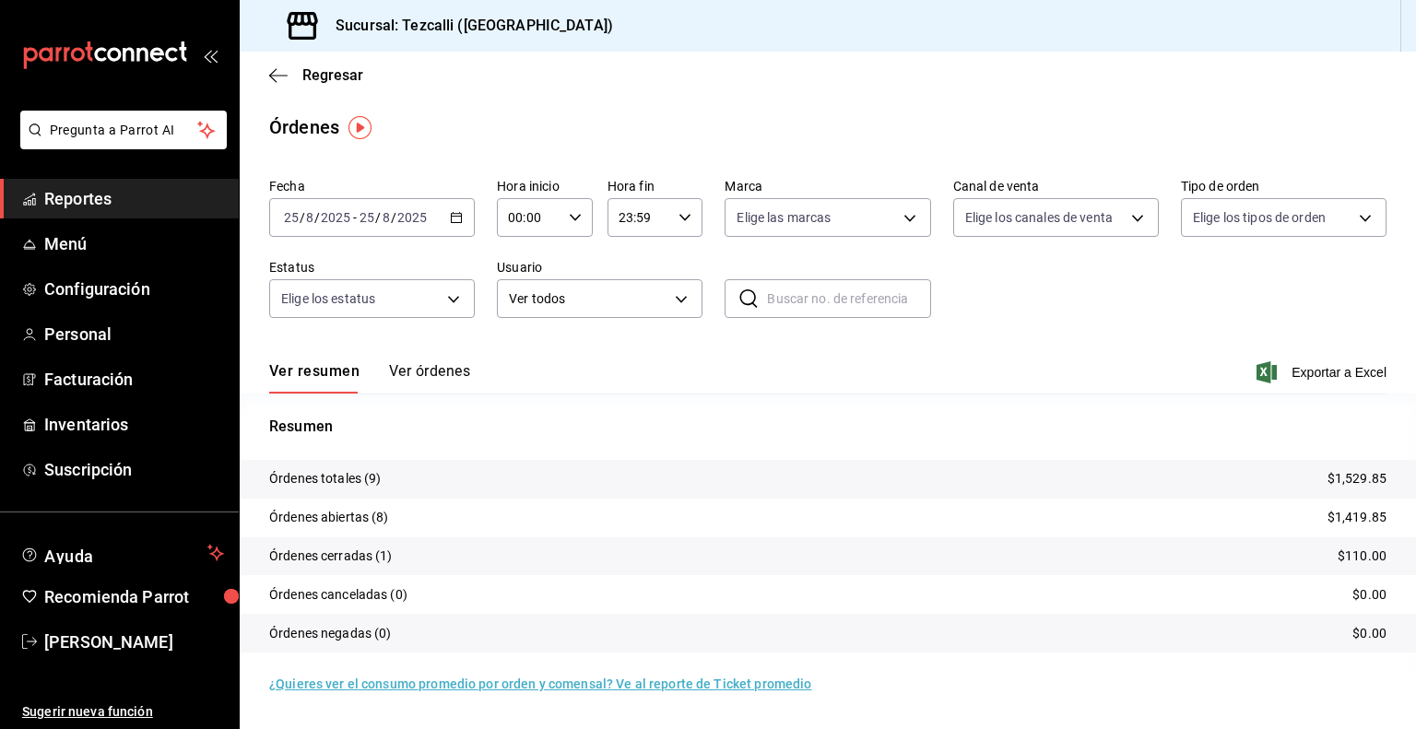
click at [446, 376] on button "Ver órdenes" at bounding box center [429, 377] width 81 height 31
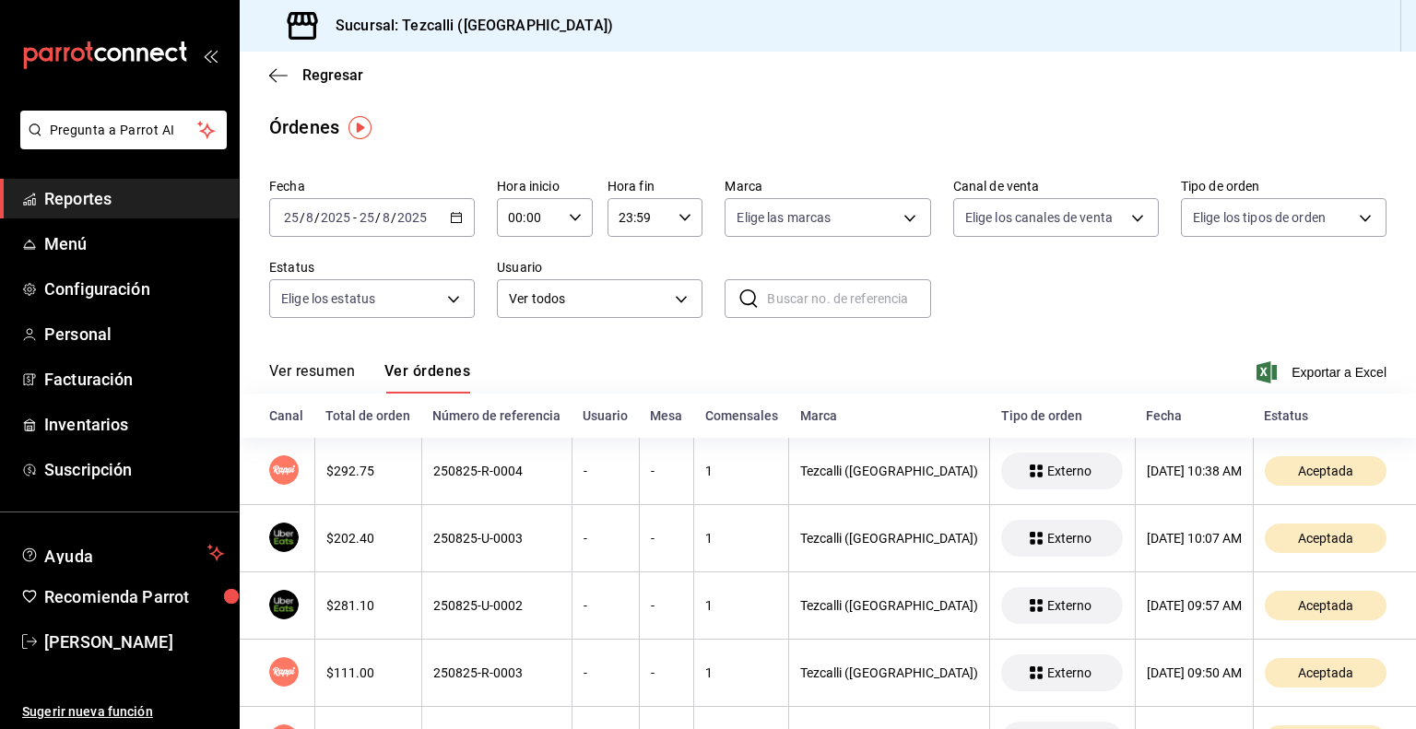
click at [649, 132] on div "Órdenes" at bounding box center [828, 127] width 1177 height 28
click at [277, 73] on icon "button" at bounding box center [278, 75] width 18 height 17
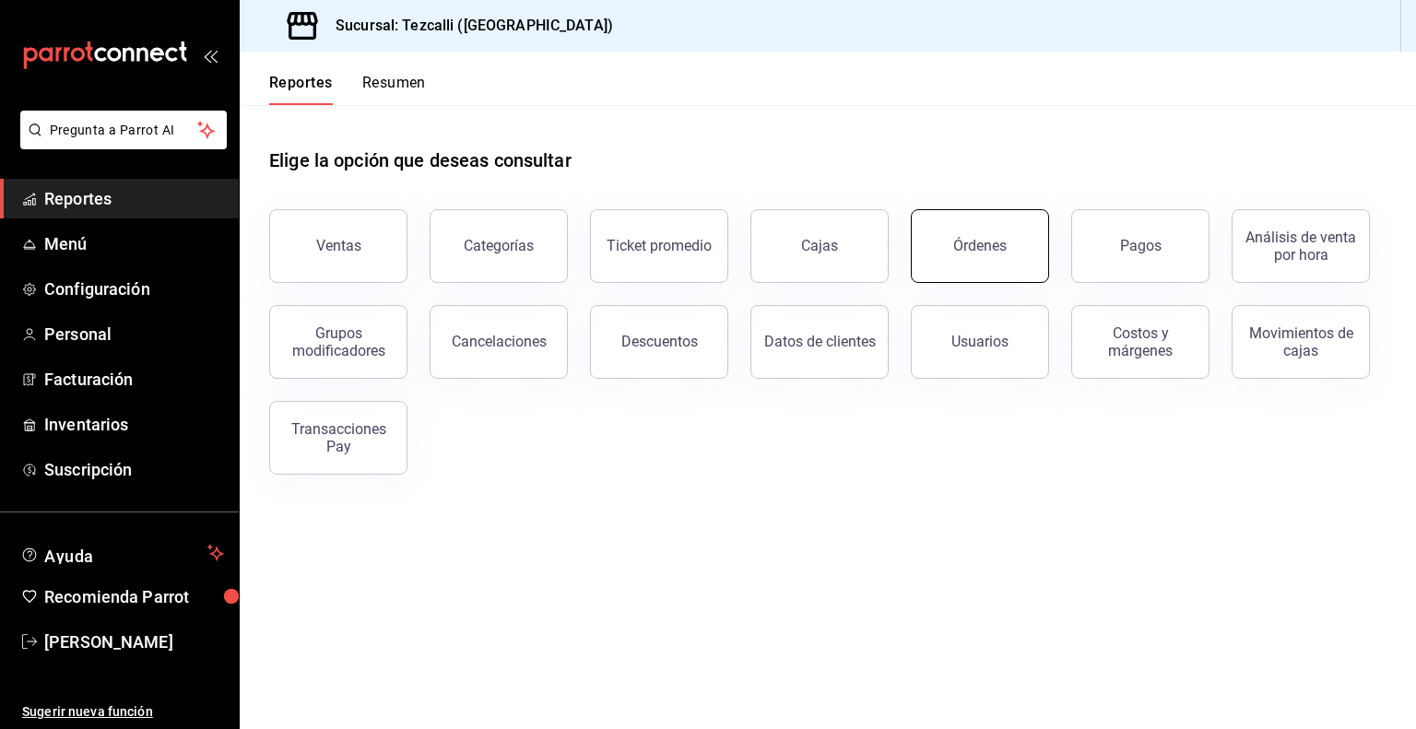
click at [996, 235] on button "Órdenes" at bounding box center [980, 246] width 138 height 74
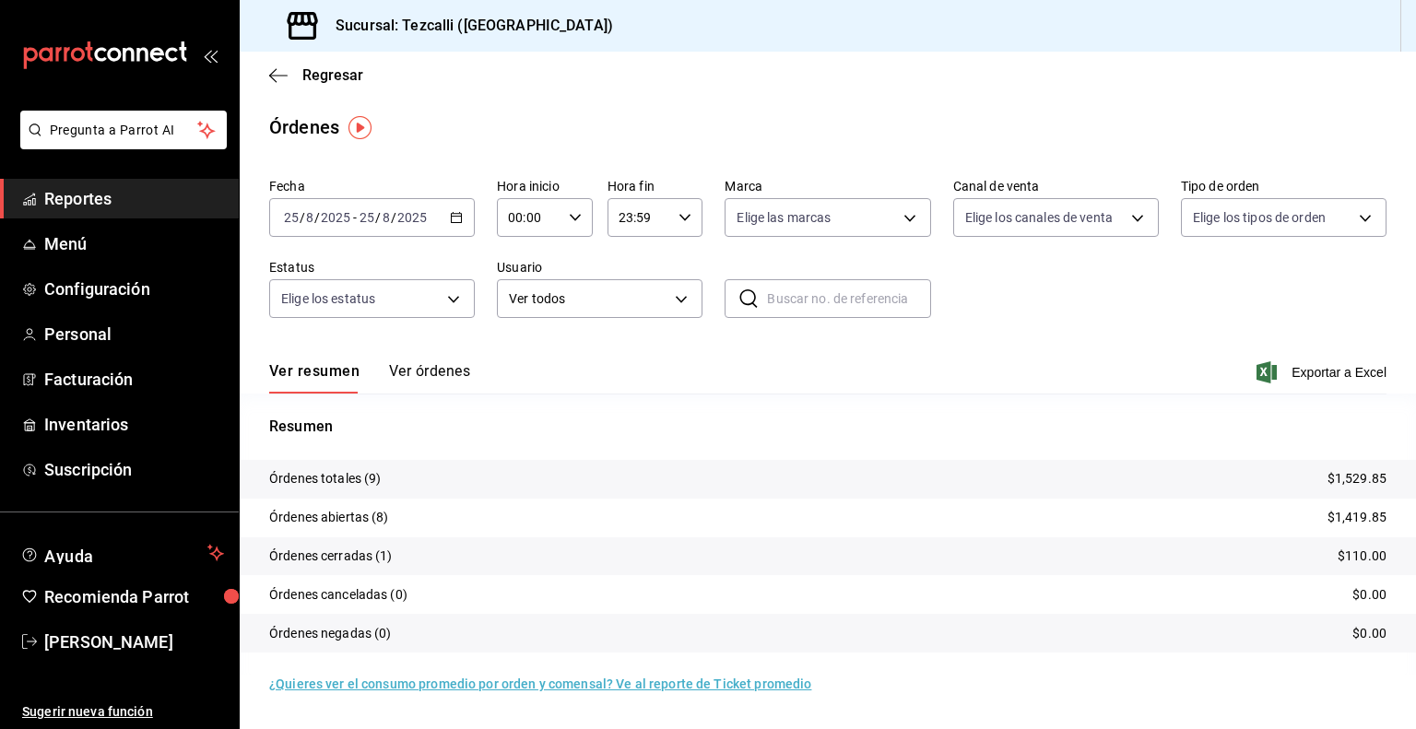
click at [409, 373] on button "Ver órdenes" at bounding box center [429, 377] width 81 height 31
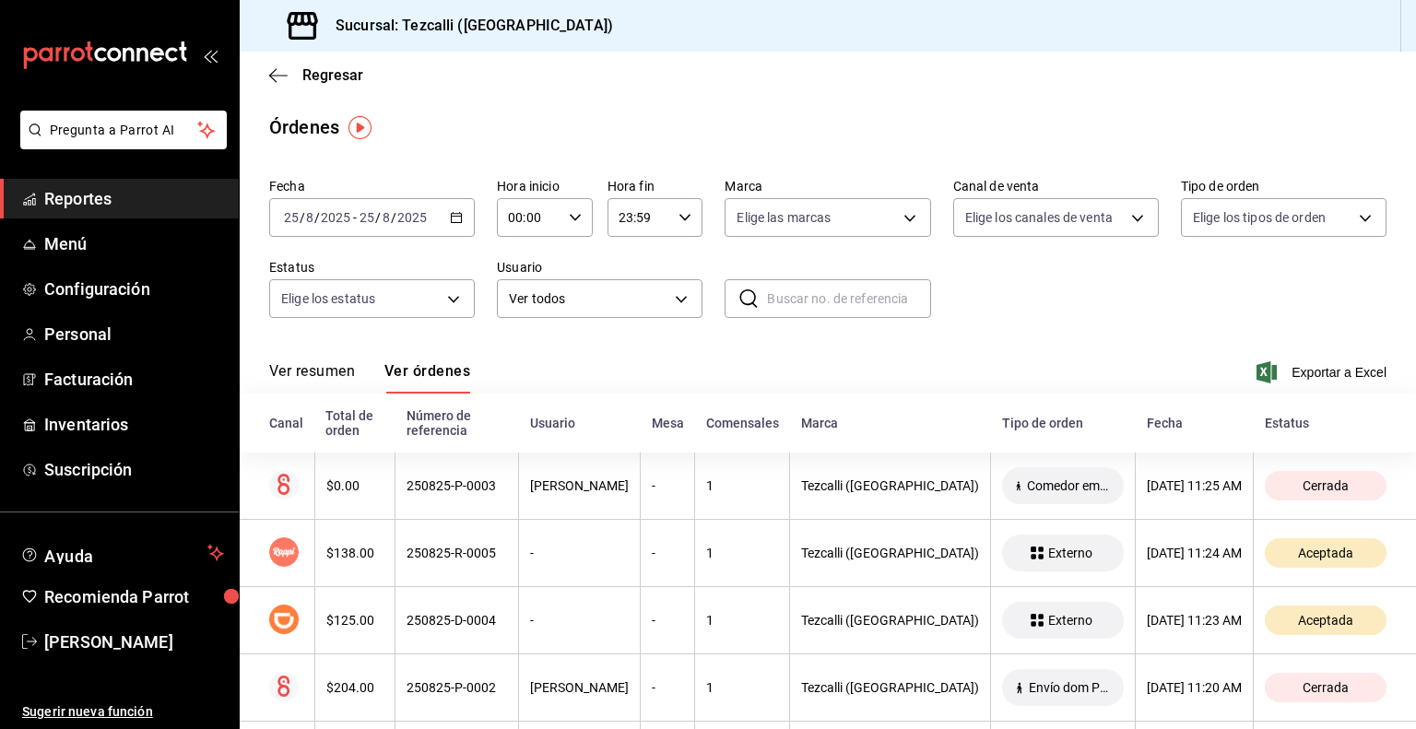
click at [325, 386] on button "Ver resumen" at bounding box center [312, 377] width 86 height 31
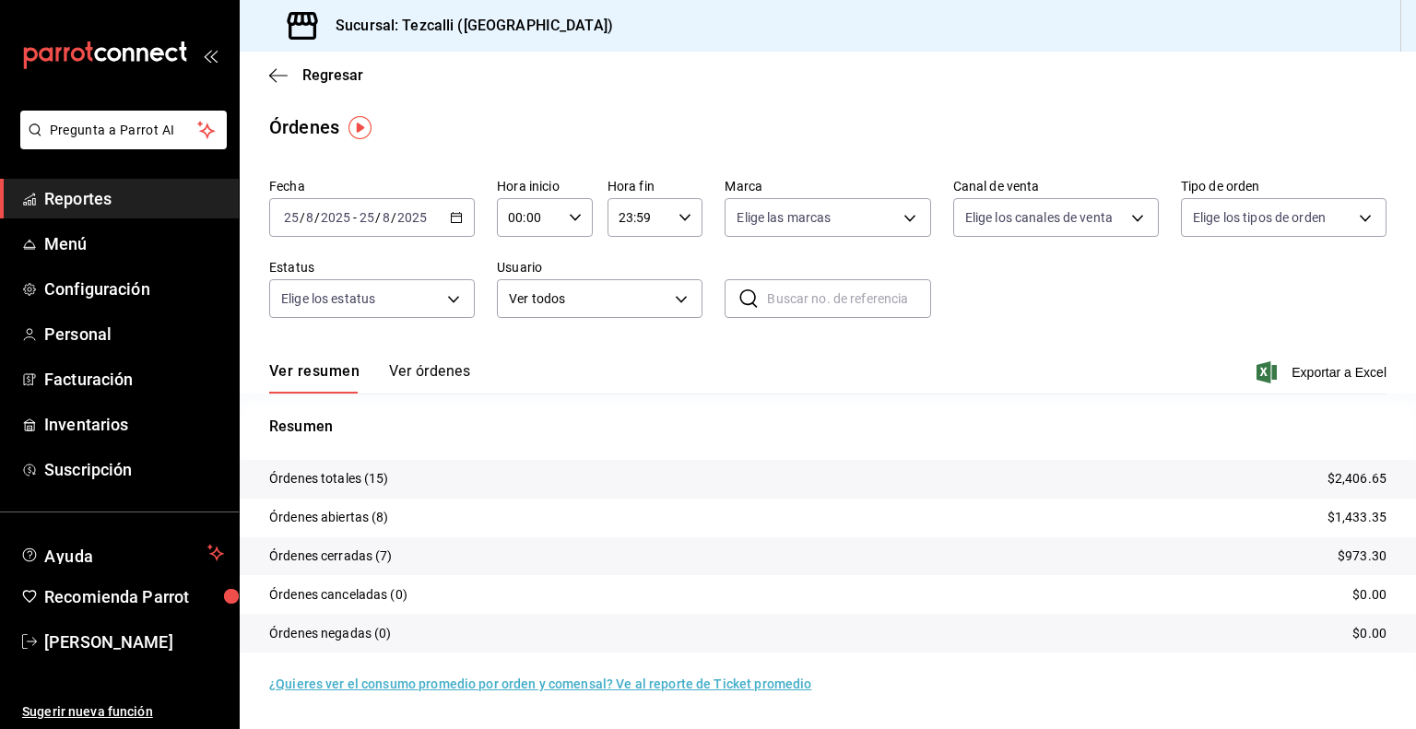
click at [445, 375] on button "Ver órdenes" at bounding box center [429, 377] width 81 height 31
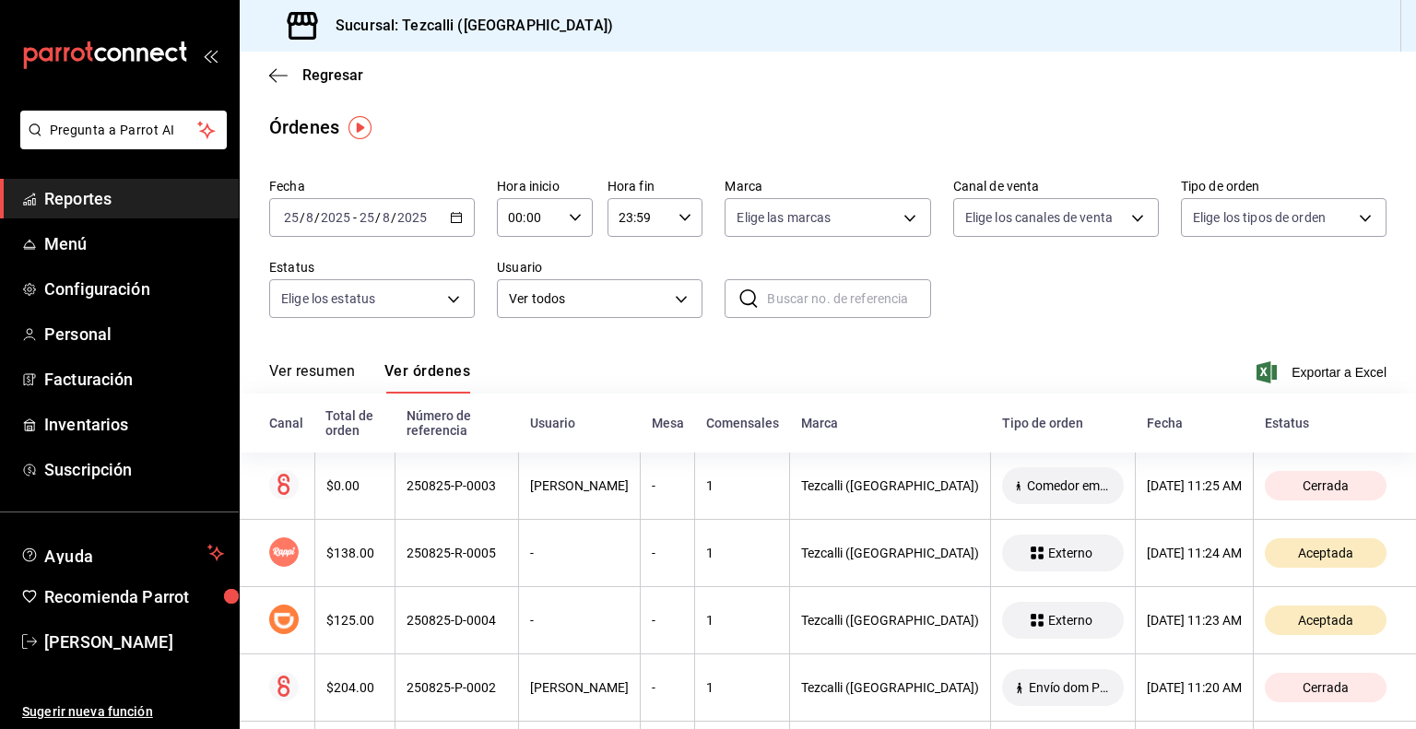
click at [328, 376] on button "Ver resumen" at bounding box center [312, 377] width 86 height 31
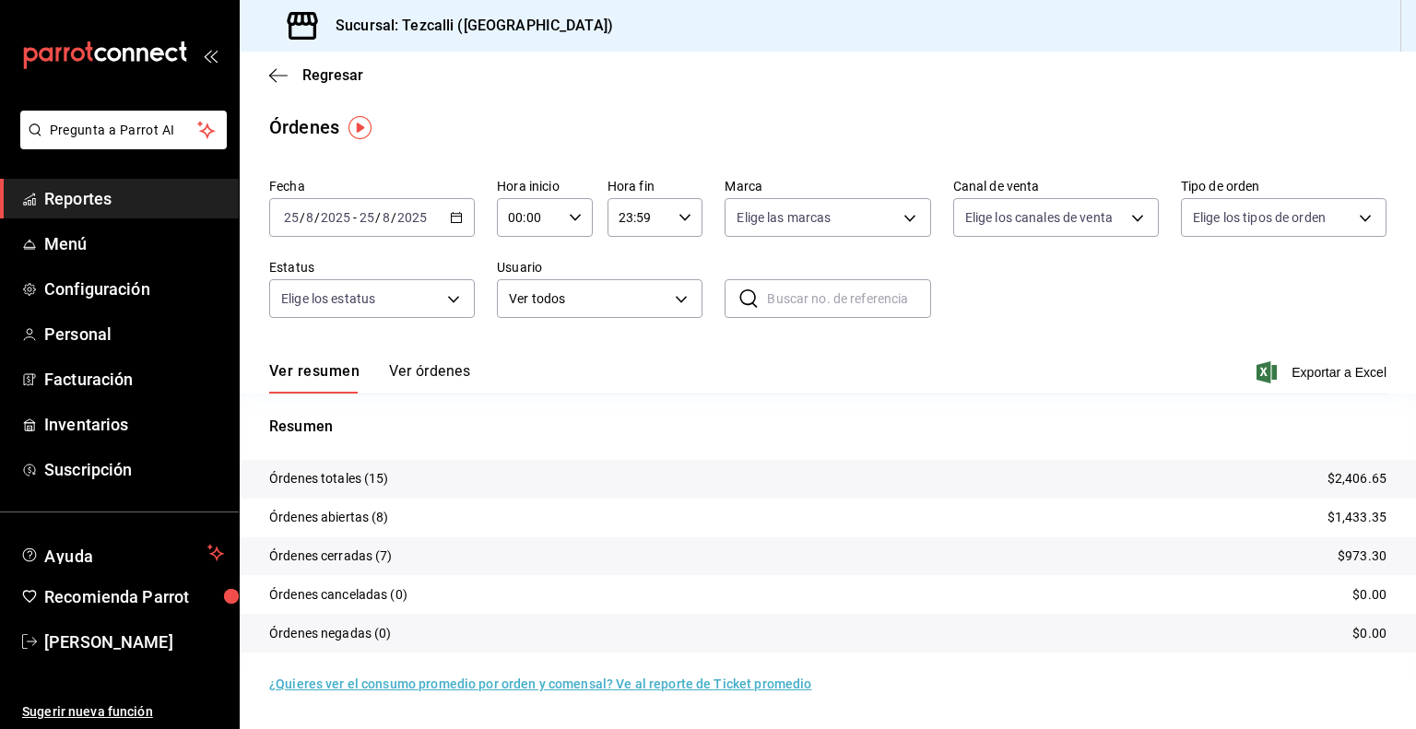
click at [406, 361] on div "Ver resumen Ver órdenes Exportar a Excel" at bounding box center [828, 366] width 1118 height 53
click at [406, 372] on button "Ver órdenes" at bounding box center [429, 377] width 81 height 31
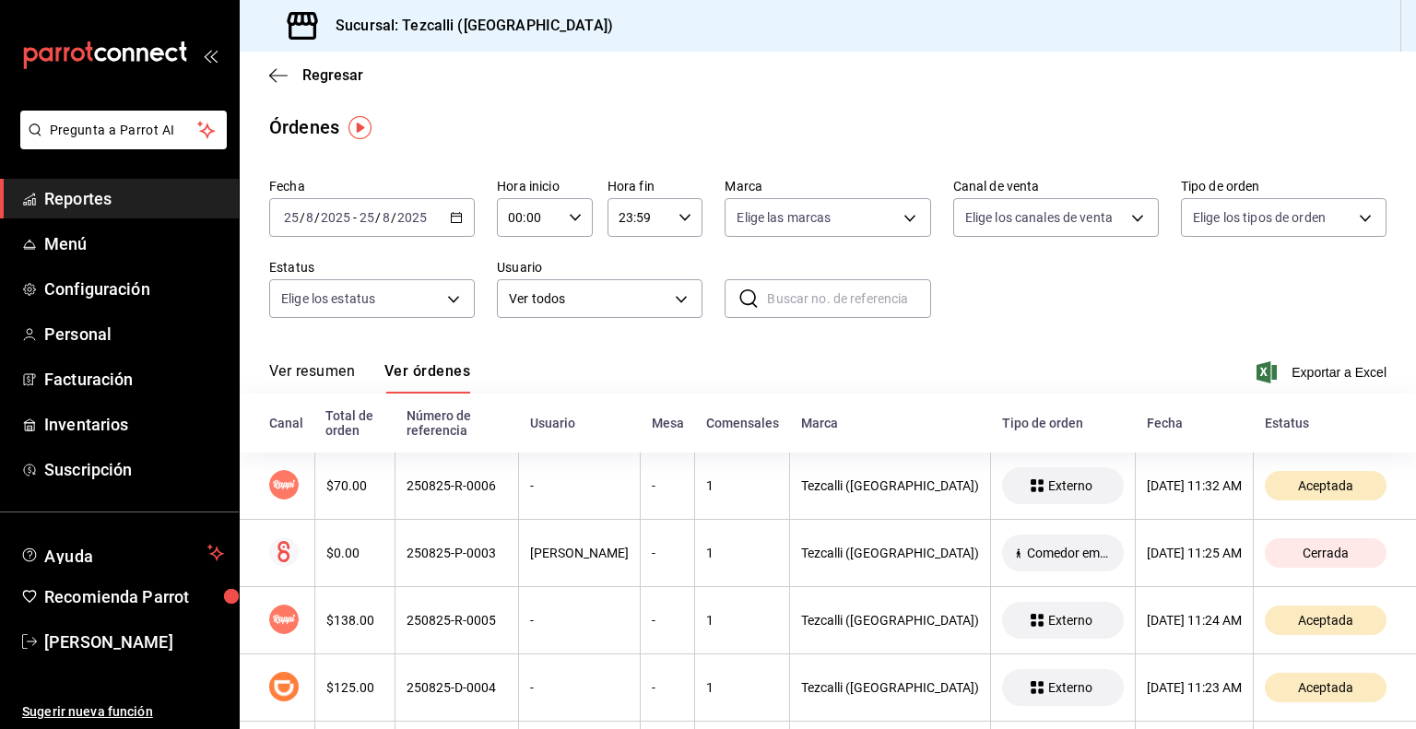
click at [344, 381] on button "Ver resumen" at bounding box center [312, 377] width 86 height 31
